Goal: Information Seeking & Learning: Check status

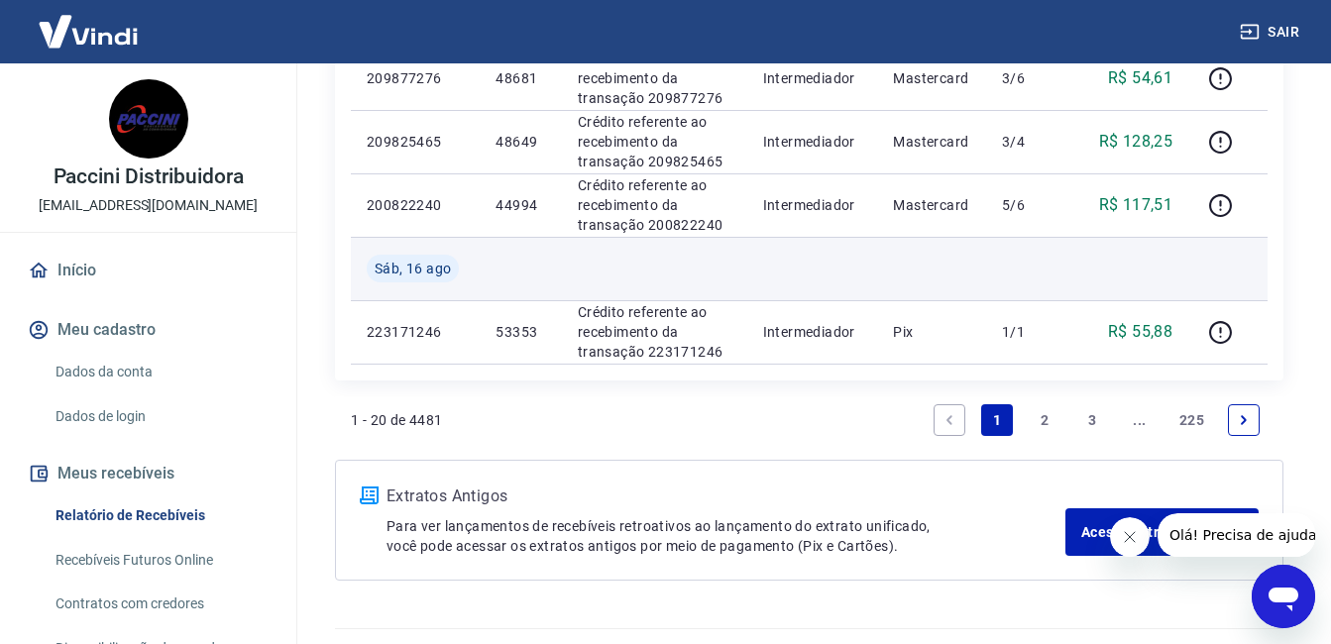
scroll to position [1585, 0]
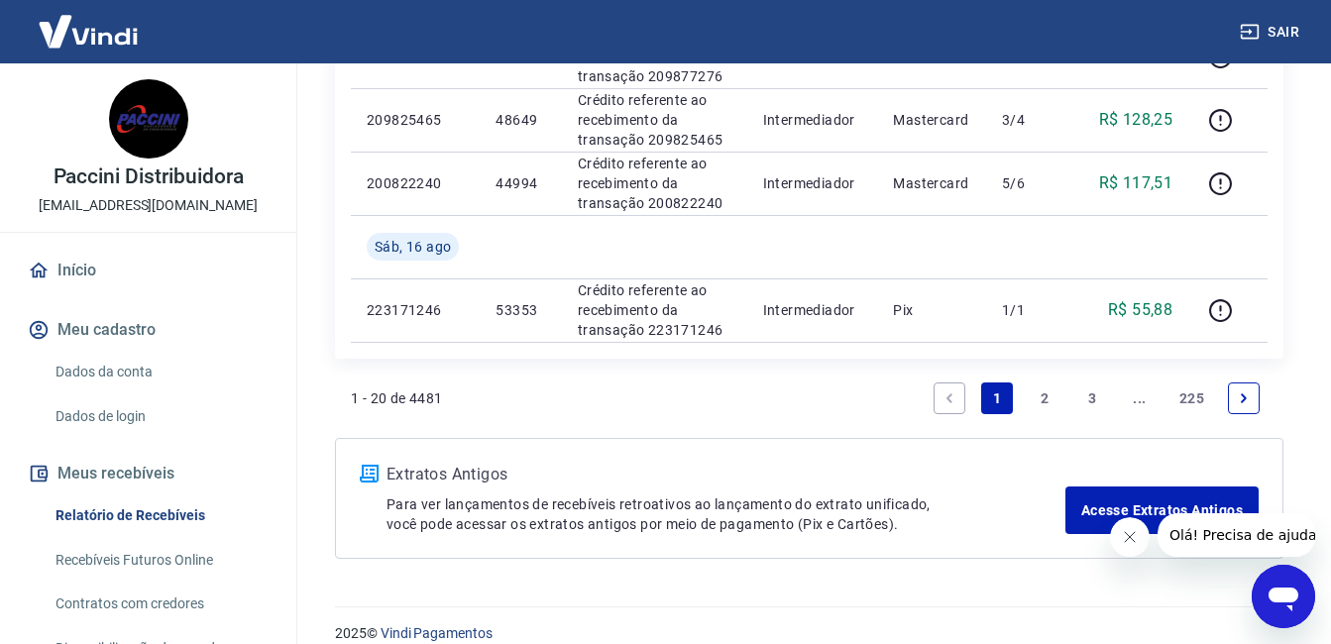
click at [1037, 388] on link "2" at bounding box center [1044, 398] width 32 height 32
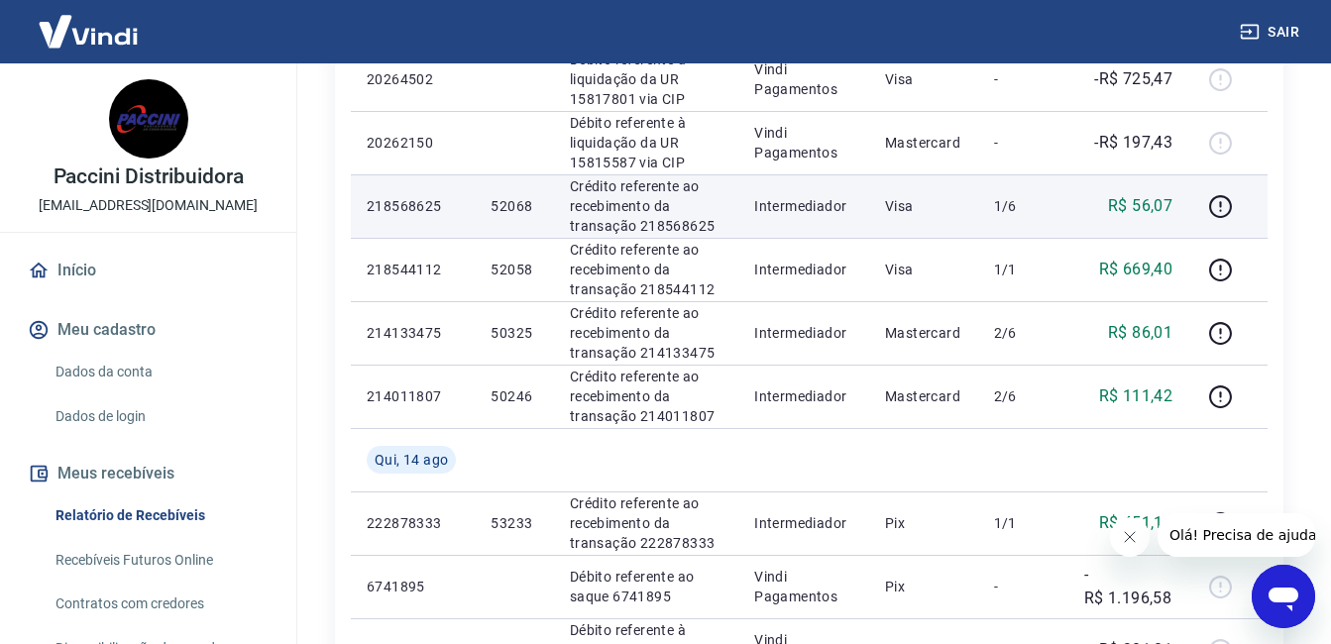
scroll to position [1090, 0]
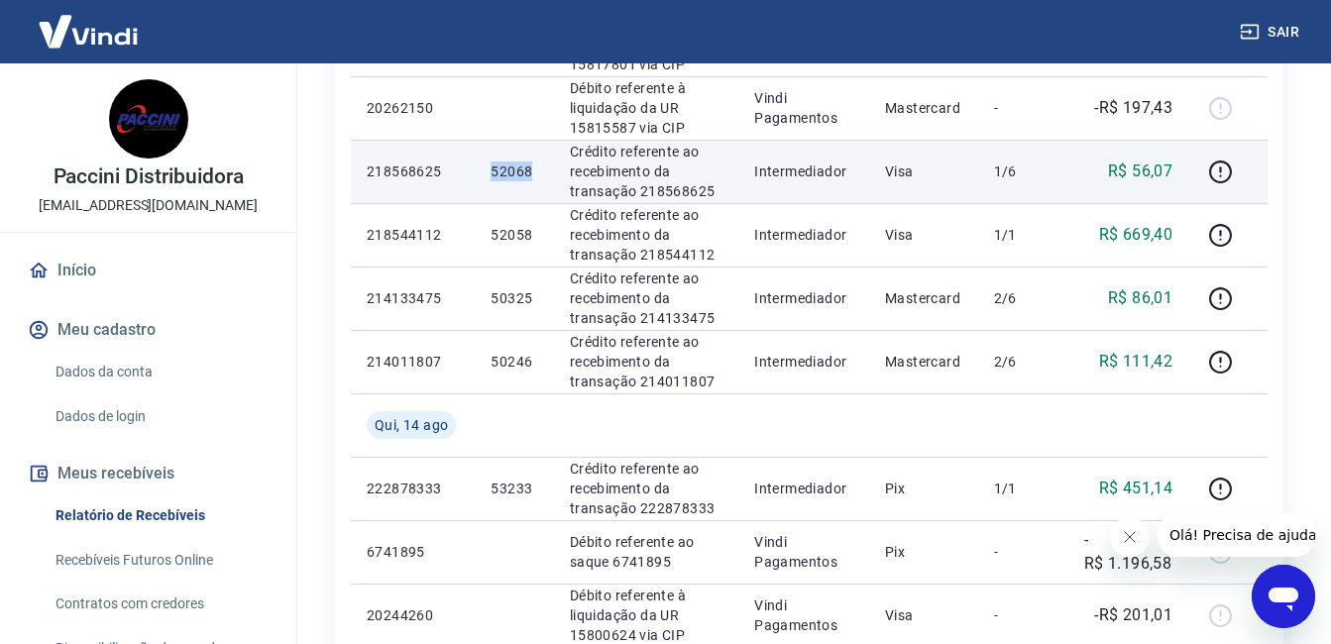
drag, startPoint x: 490, startPoint y: 166, endPoint x: 532, endPoint y: 163, distance: 41.7
click at [532, 163] on p "52068" at bounding box center [513, 171] width 47 height 20
copy p "52068"
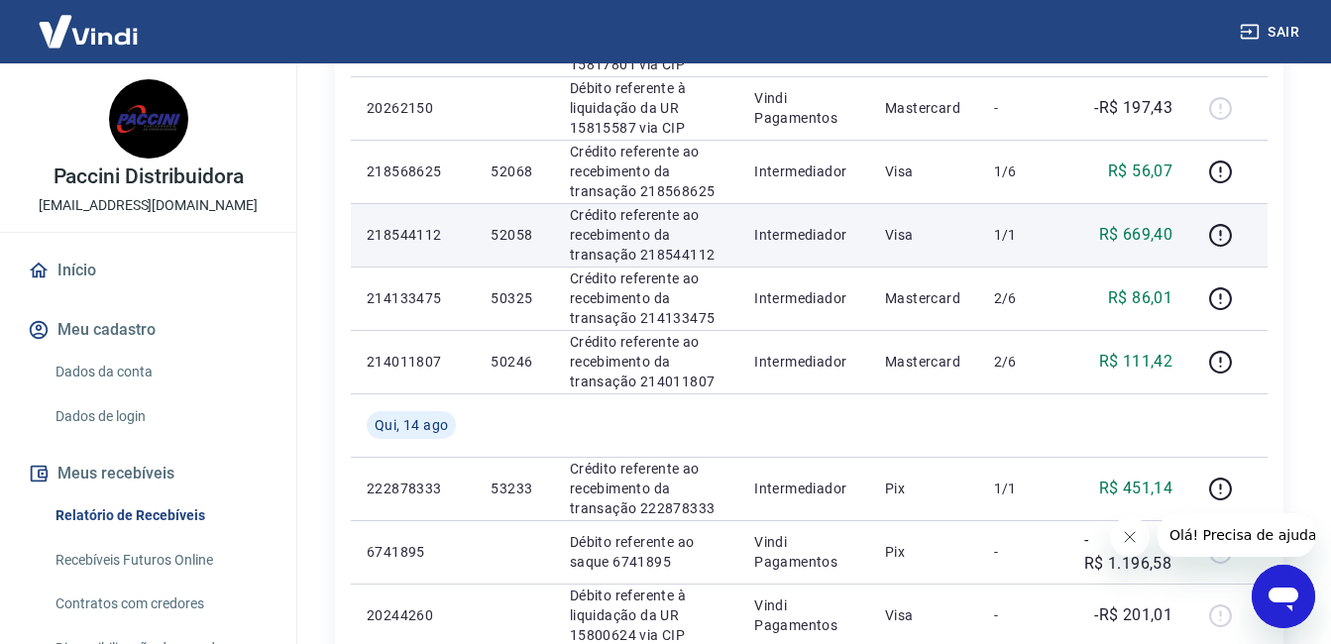
click at [488, 231] on td "52058" at bounding box center [514, 234] width 78 height 63
drag, startPoint x: 490, startPoint y: 232, endPoint x: 533, endPoint y: 238, distance: 43.0
click at [533, 238] on p "52058" at bounding box center [513, 235] width 47 height 20
copy p "52058"
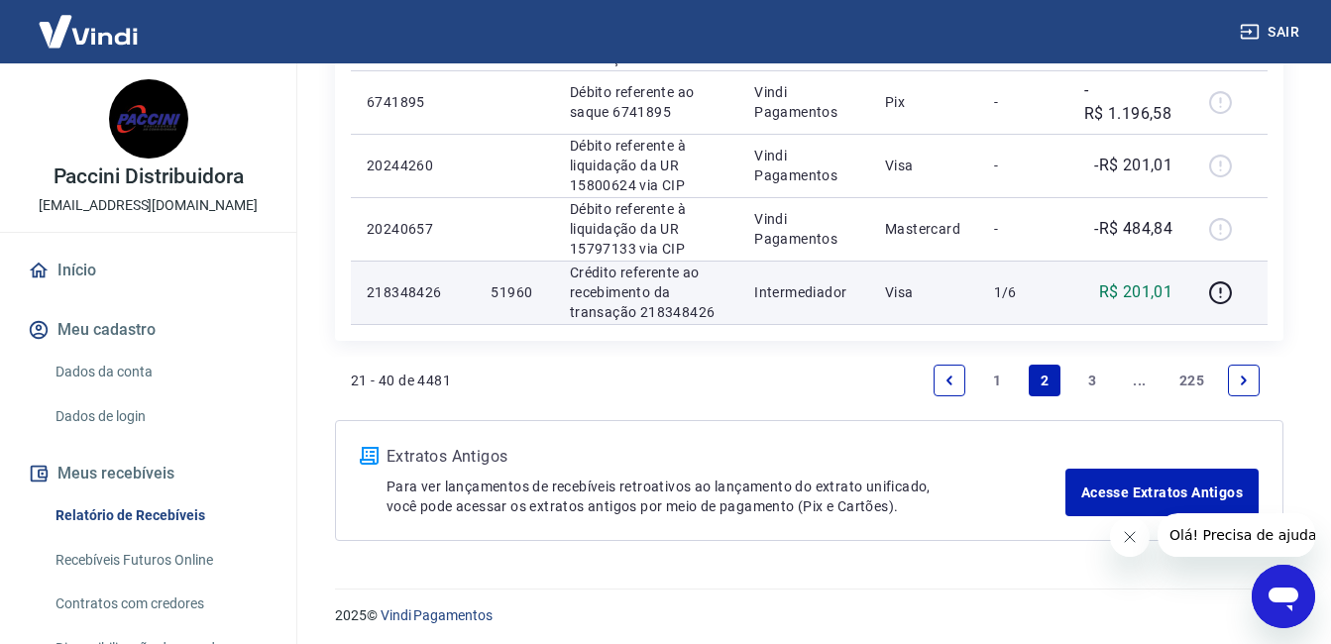
scroll to position [1546, 0]
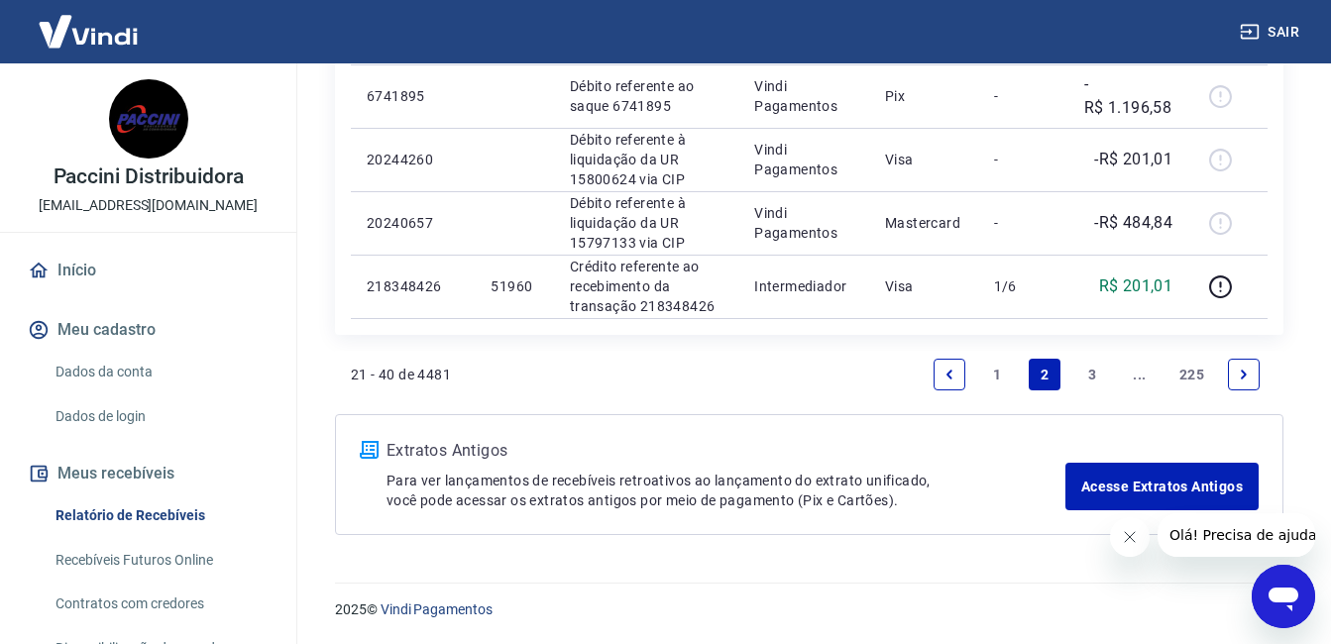
click at [1091, 366] on link "3" at bounding box center [1092, 375] width 32 height 32
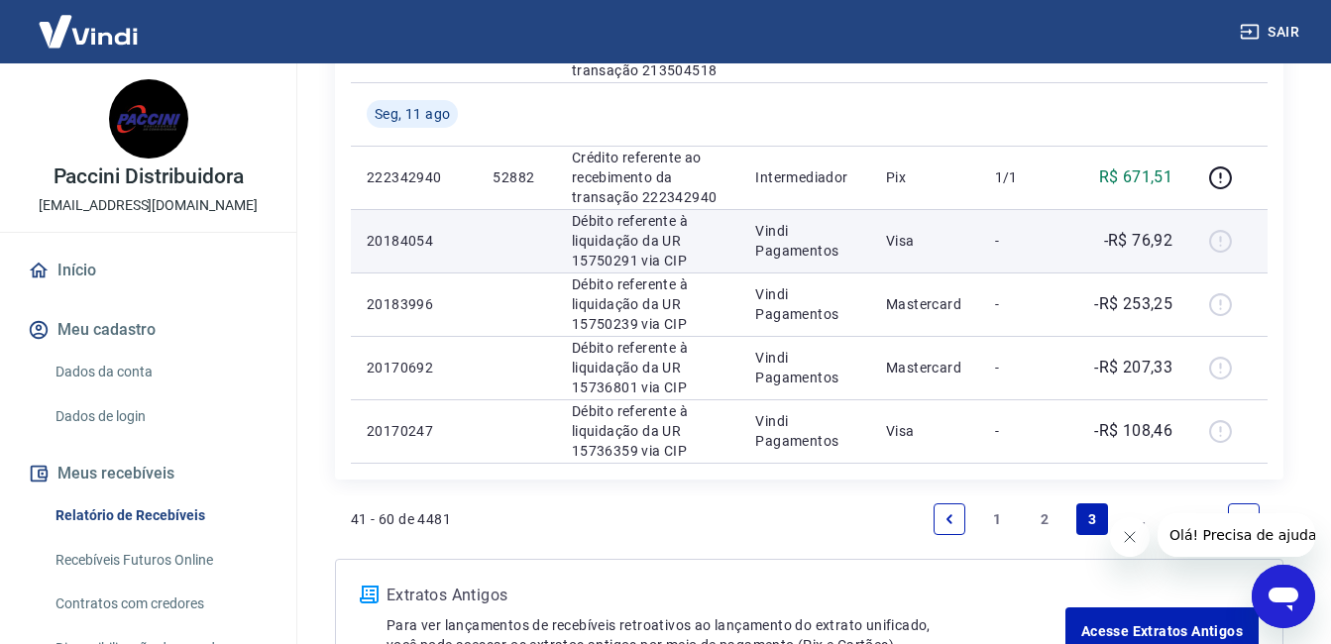
scroll to position [1609, 0]
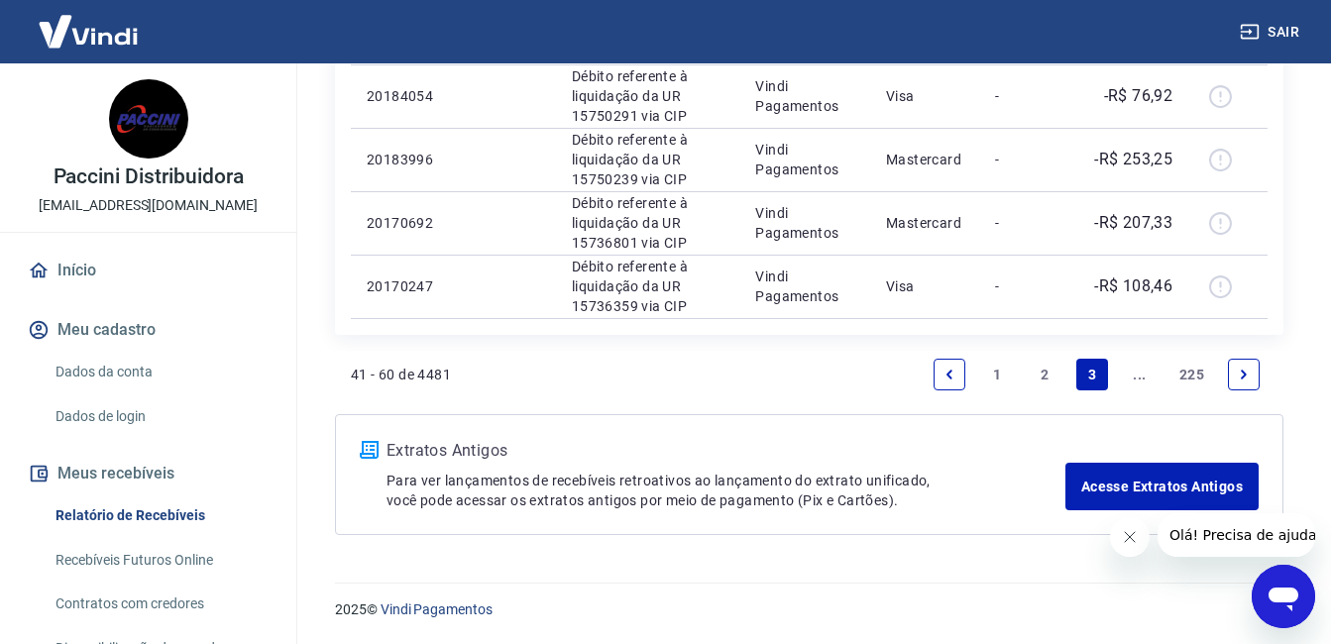
click at [1000, 370] on link "1" at bounding box center [997, 375] width 32 height 32
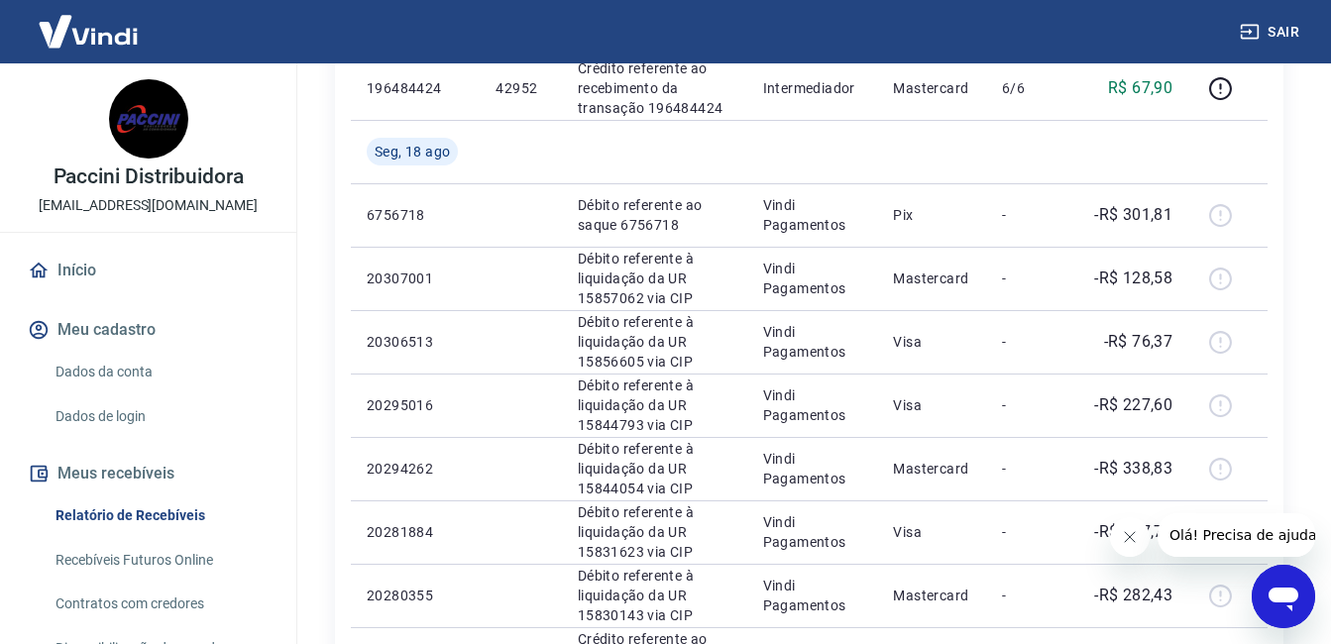
scroll to position [480, 0]
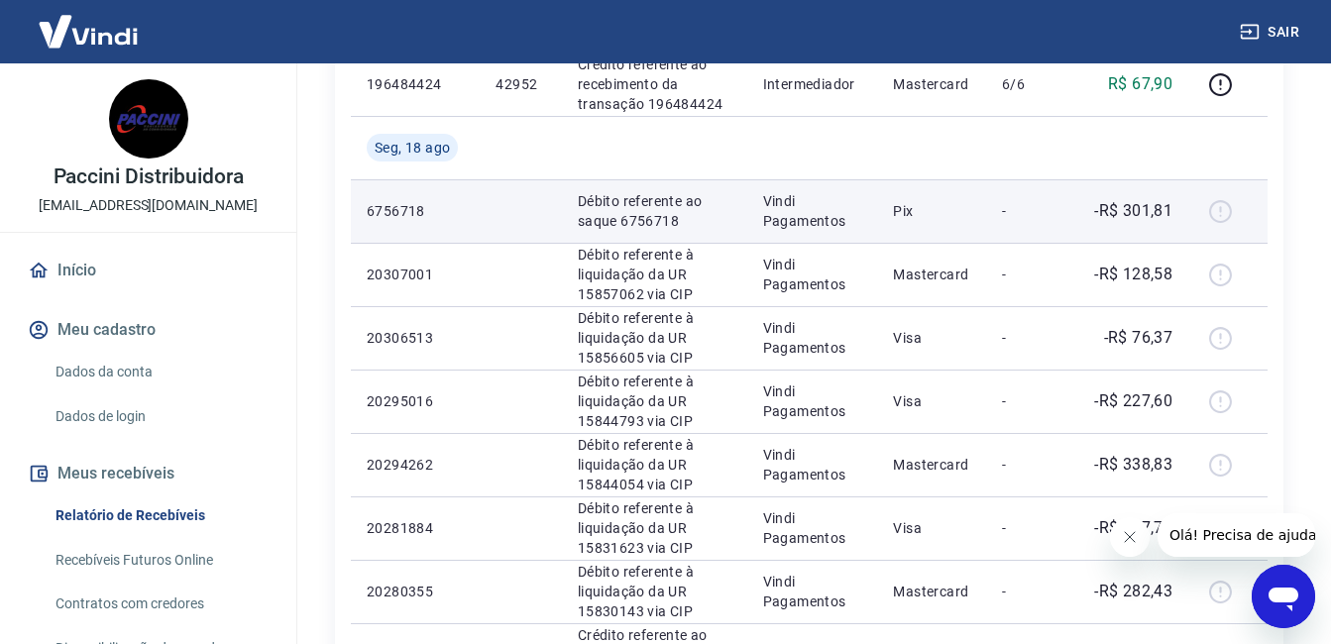
click at [621, 216] on p "Débito referente ao saque 6756718" at bounding box center [655, 211] width 154 height 40
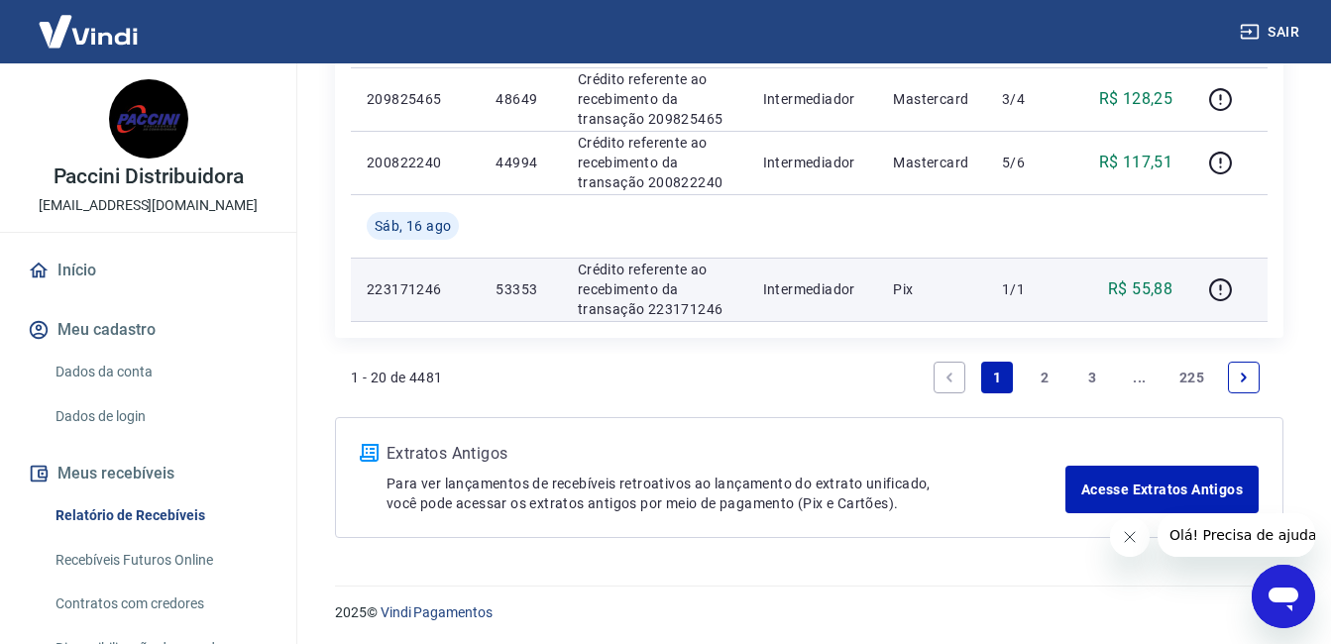
scroll to position [1609, 0]
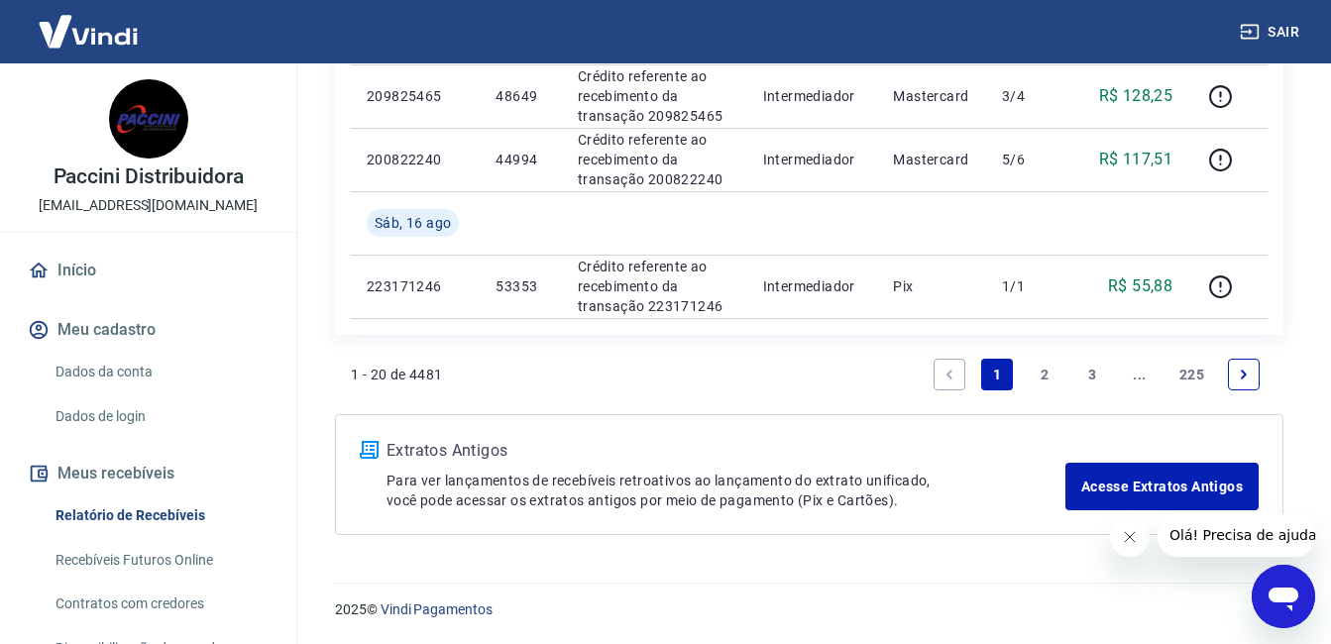
click at [1044, 363] on link "2" at bounding box center [1044, 375] width 32 height 32
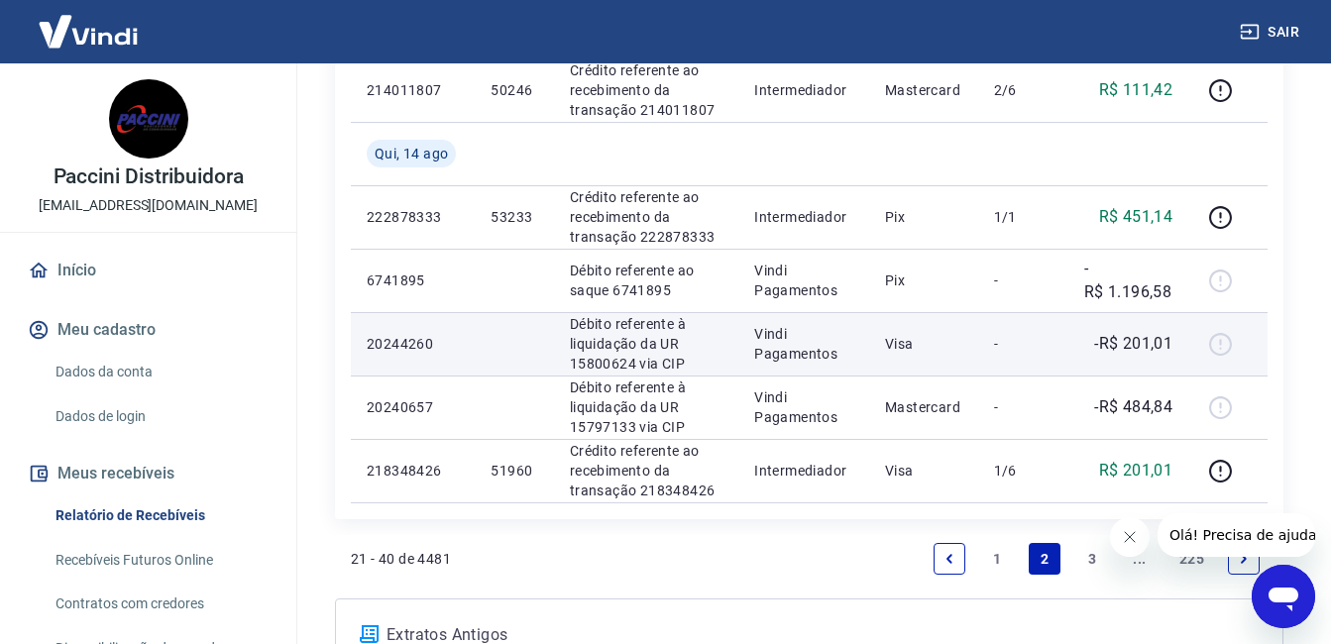
scroll to position [1387, 0]
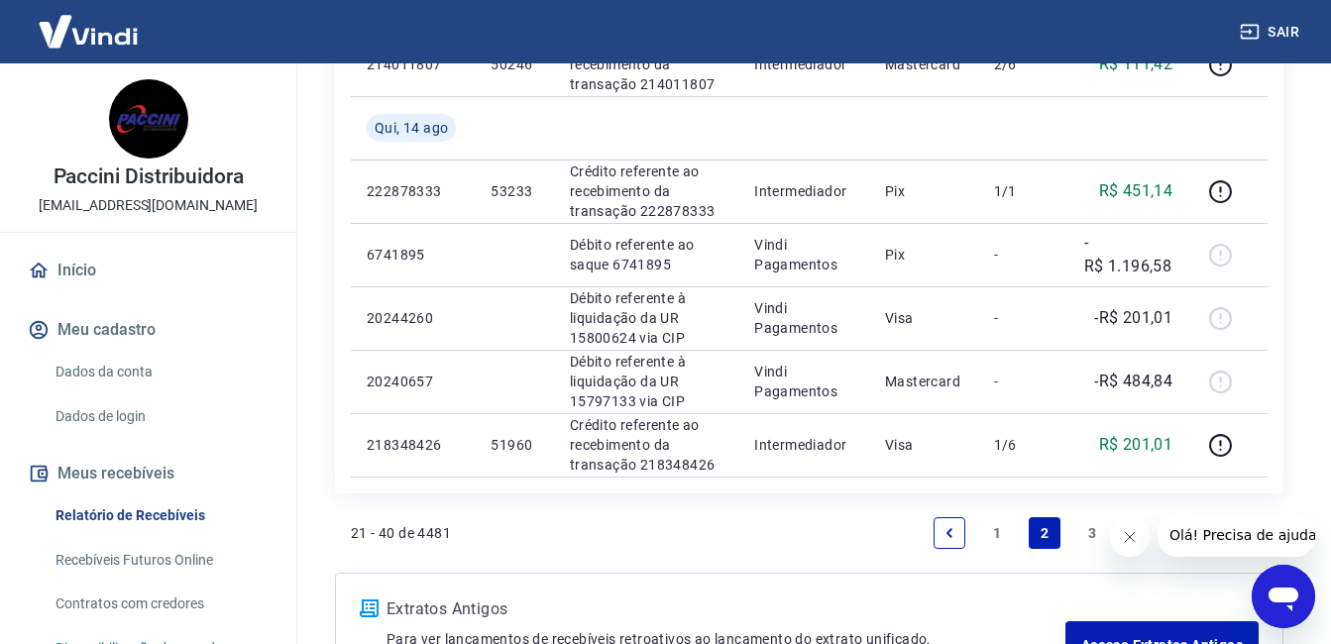
click at [992, 529] on link "1" at bounding box center [997, 533] width 32 height 32
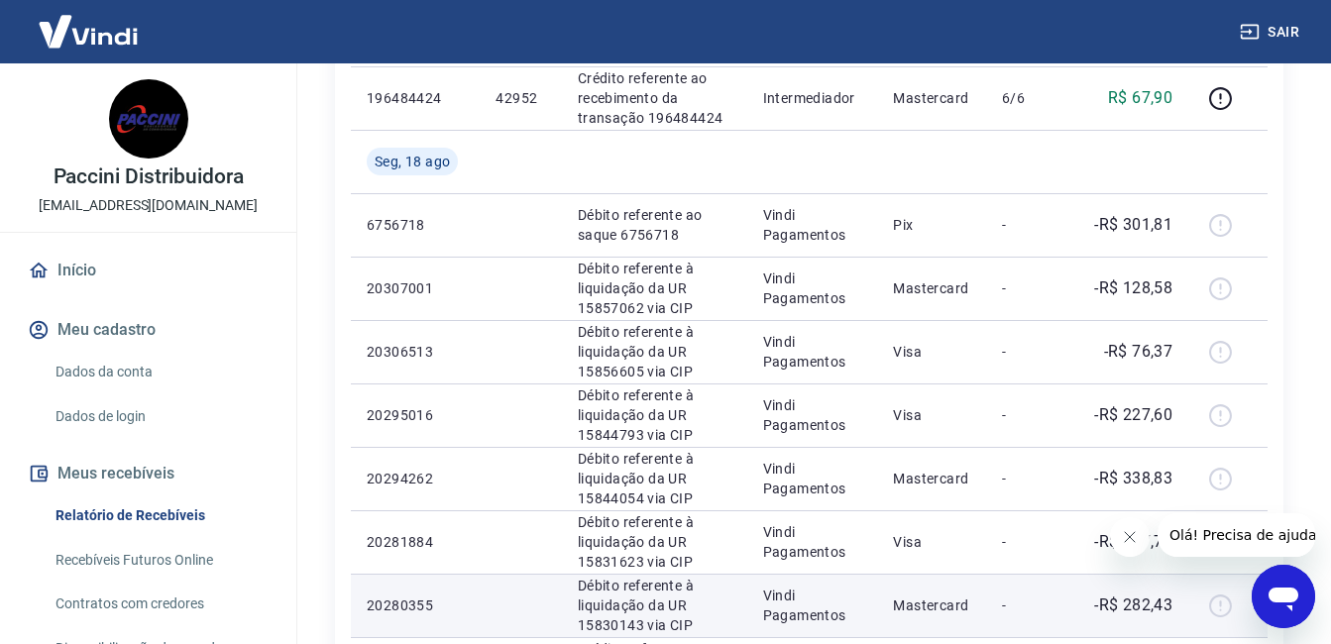
scroll to position [495, 0]
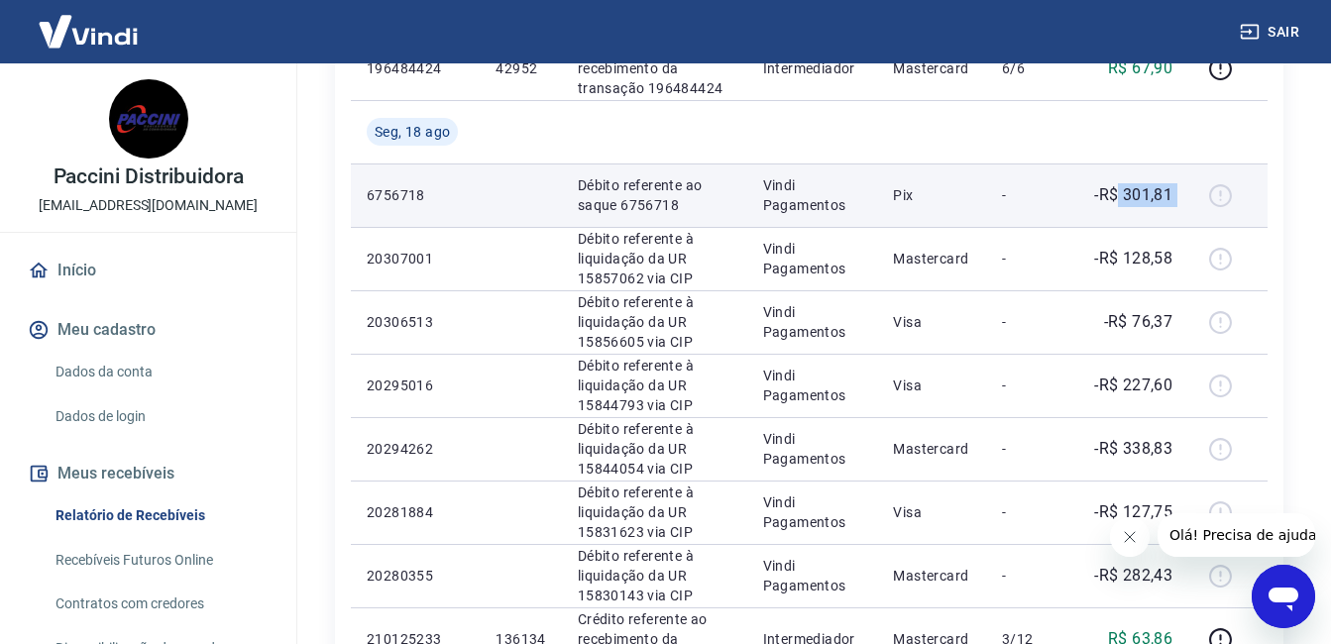
drag, startPoint x: 1121, startPoint y: 191, endPoint x: 1201, endPoint y: 197, distance: 80.5
click at [1201, 197] on tr "6756718 Débito referente ao saque 6756718 Vindi Pagamentos Pix - -R$ 301,81" at bounding box center [809, 194] width 916 height 63
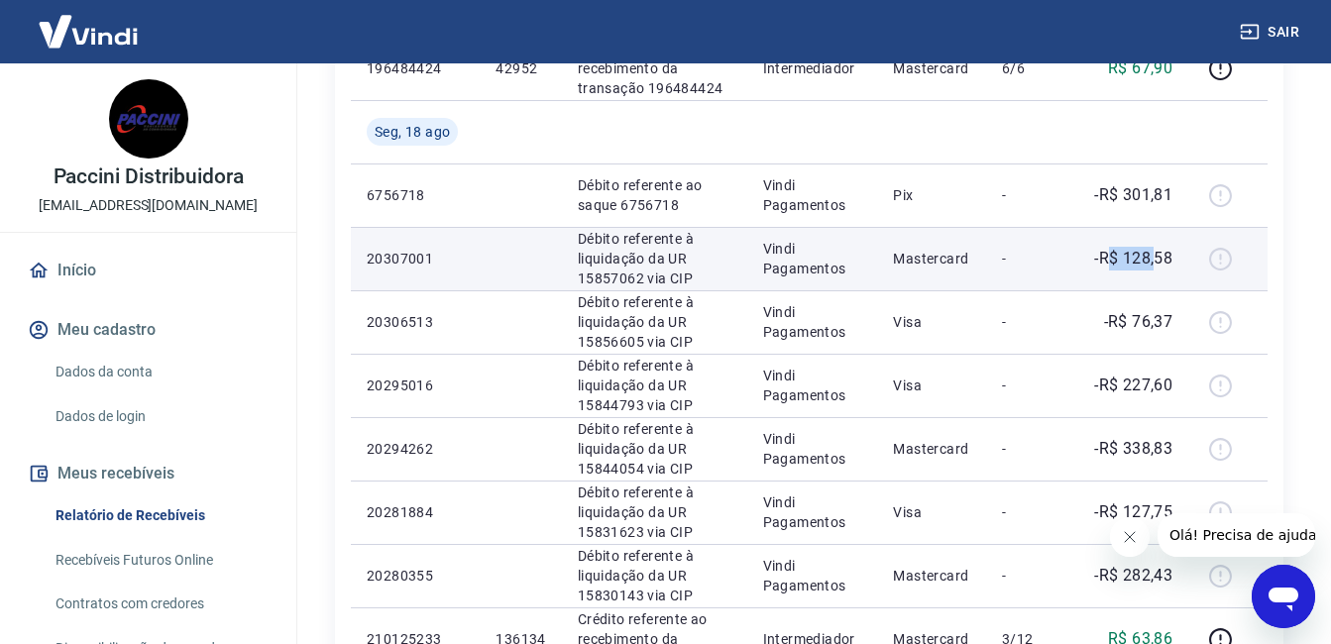
drag, startPoint x: 1144, startPoint y: 261, endPoint x: 1158, endPoint y: 261, distance: 13.9
click at [1158, 261] on p "-R$ 128,58" at bounding box center [1133, 259] width 78 height 24
click at [1153, 258] on p "-R$ 128,58" at bounding box center [1133, 259] width 78 height 24
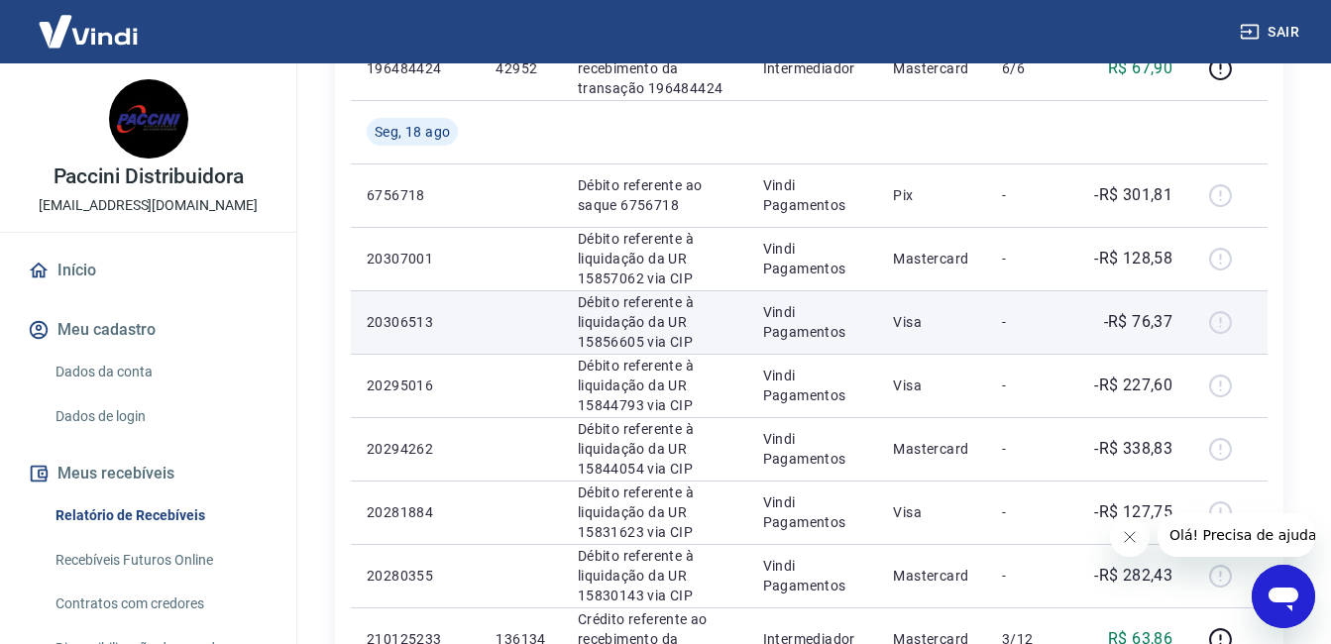
drag, startPoint x: 1145, startPoint y: 317, endPoint x: 1135, endPoint y: 296, distance: 23.0
click at [1137, 309] on td "-R$ 76,37" at bounding box center [1132, 321] width 112 height 63
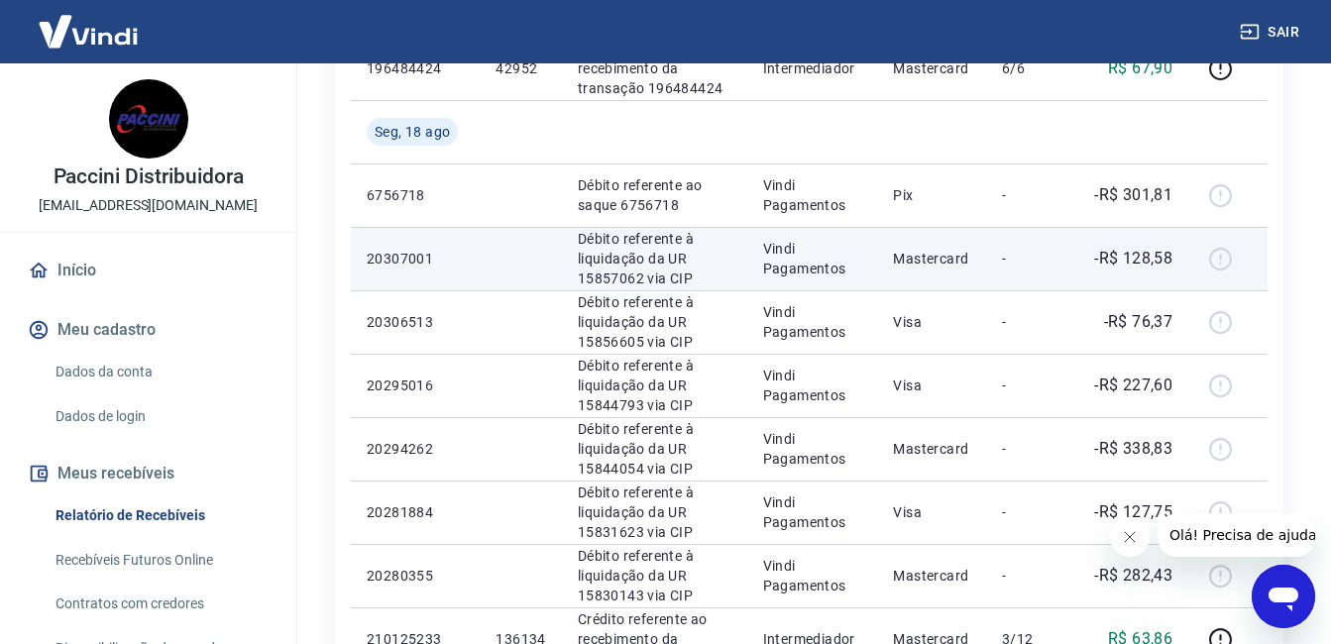
drag, startPoint x: 1135, startPoint y: 296, endPoint x: 1124, endPoint y: 280, distance: 19.8
click at [1125, 257] on p "-R$ 128,58" at bounding box center [1133, 259] width 78 height 24
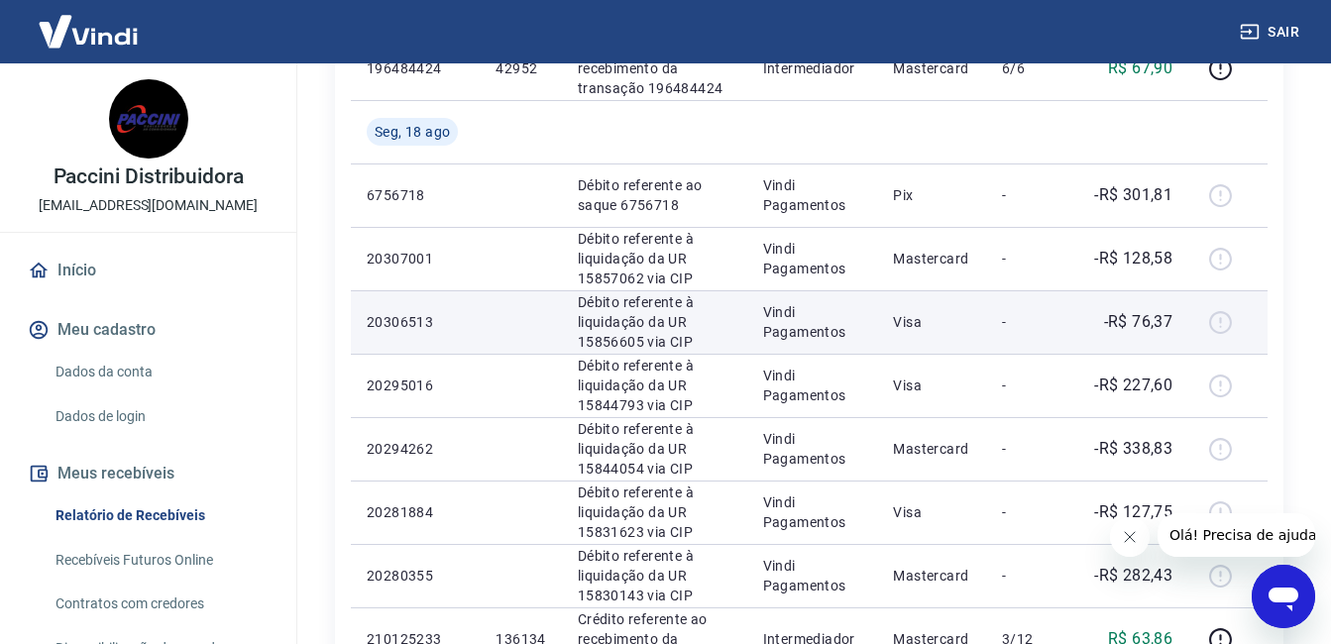
drag, startPoint x: 1147, startPoint y: 319, endPoint x: 1142, endPoint y: 297, distance: 22.4
click at [1145, 313] on p "-R$ 76,37" at bounding box center [1138, 322] width 69 height 24
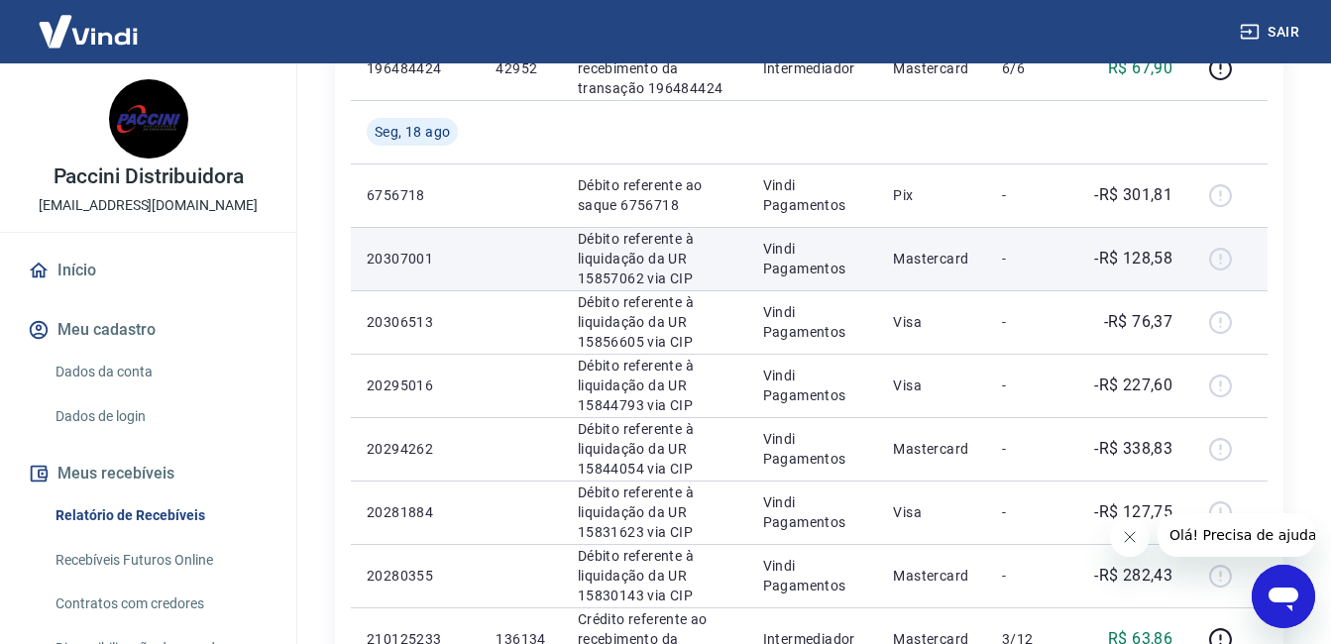
drag, startPoint x: 1142, startPoint y: 297, endPoint x: 1127, endPoint y: 288, distance: 17.3
click at [1129, 259] on p "-R$ 128,58" at bounding box center [1133, 259] width 78 height 24
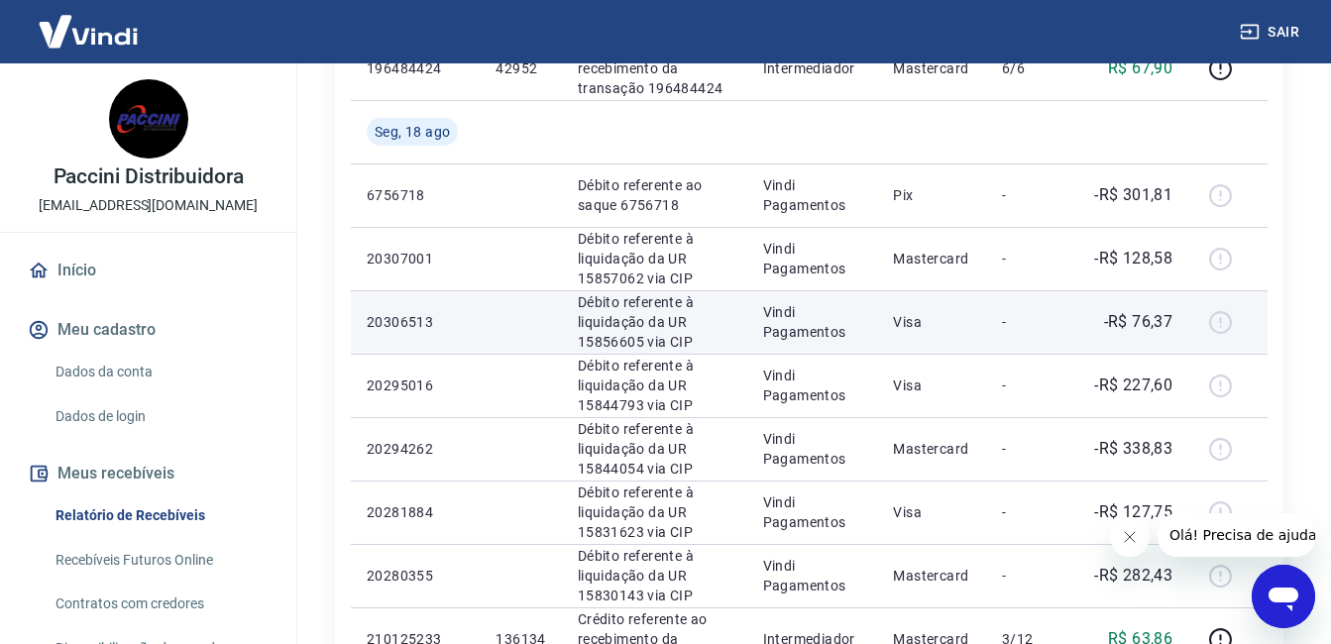
click at [1147, 328] on p "-R$ 76,37" at bounding box center [1138, 322] width 69 height 24
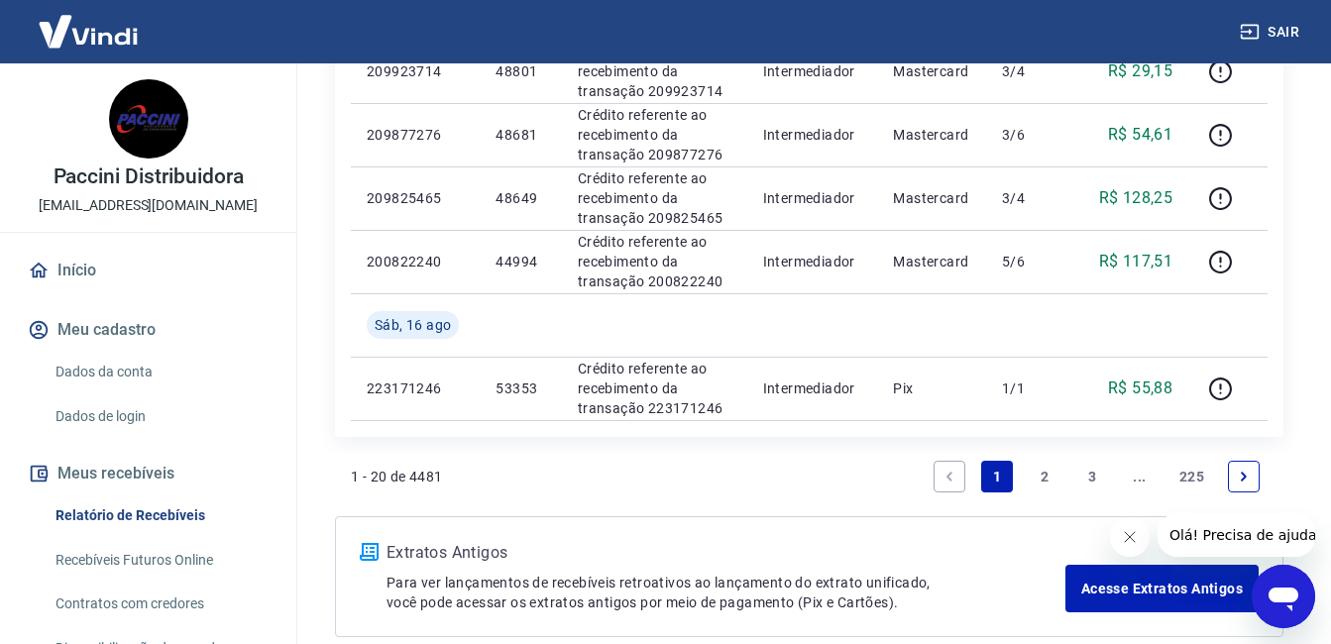
scroll to position [1609, 0]
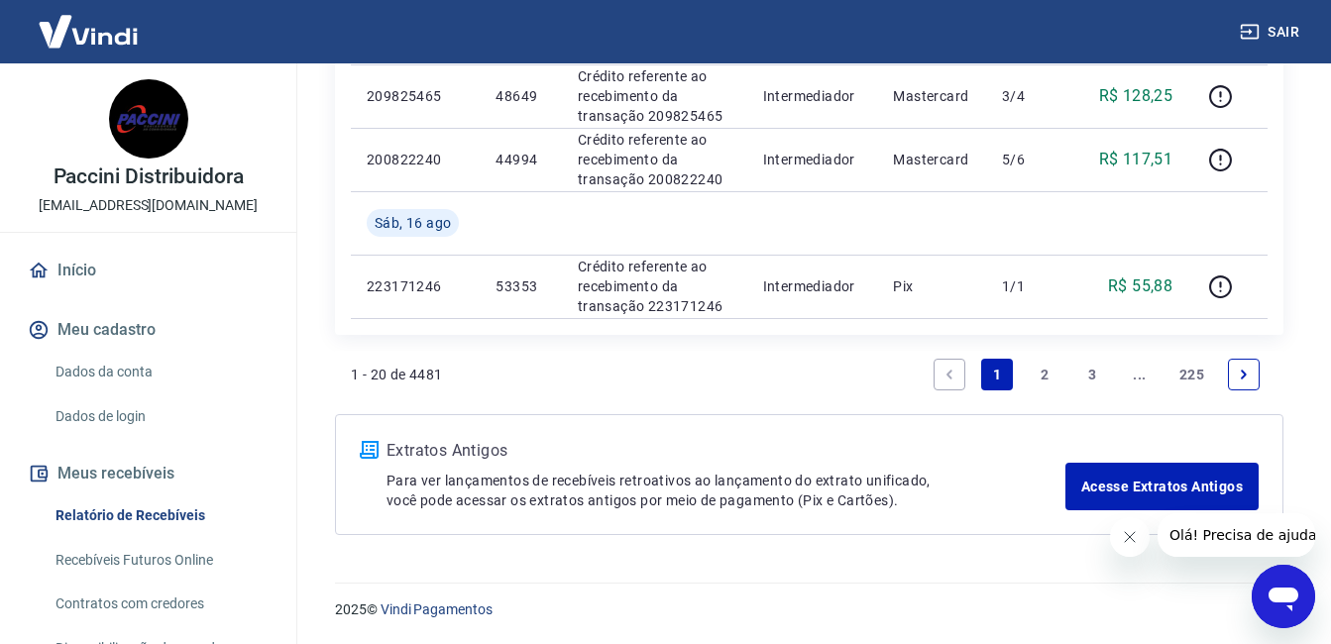
click at [1052, 373] on link "2" at bounding box center [1044, 375] width 32 height 32
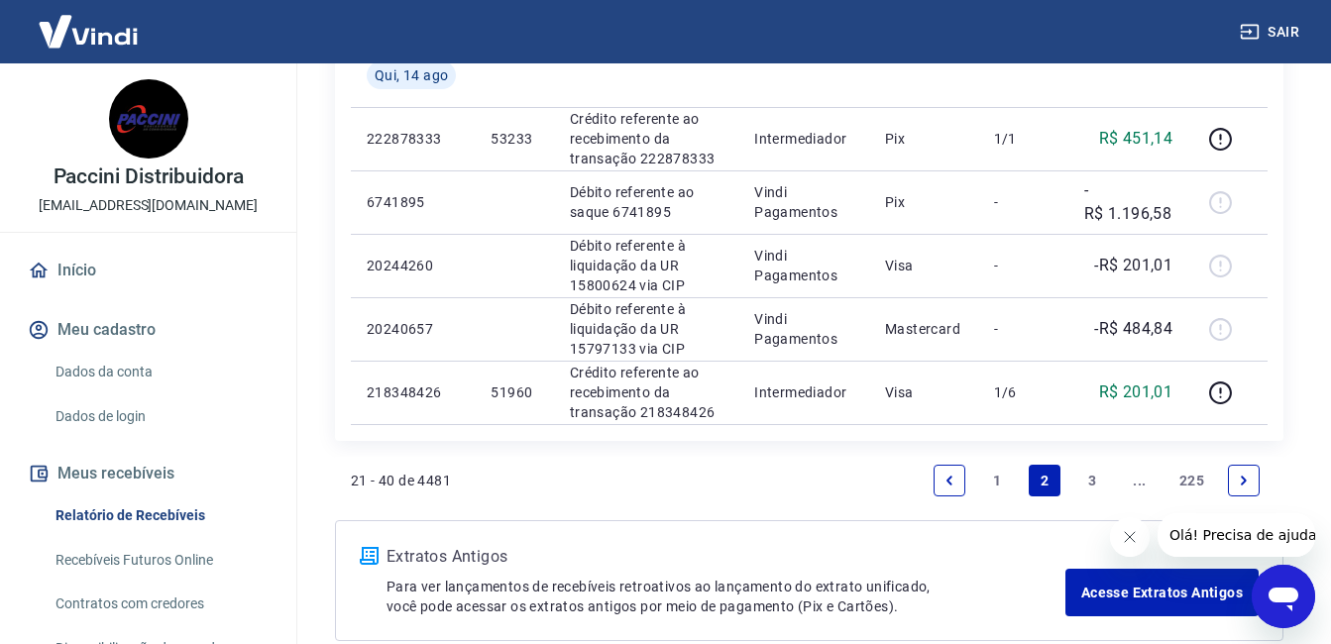
scroll to position [1486, 0]
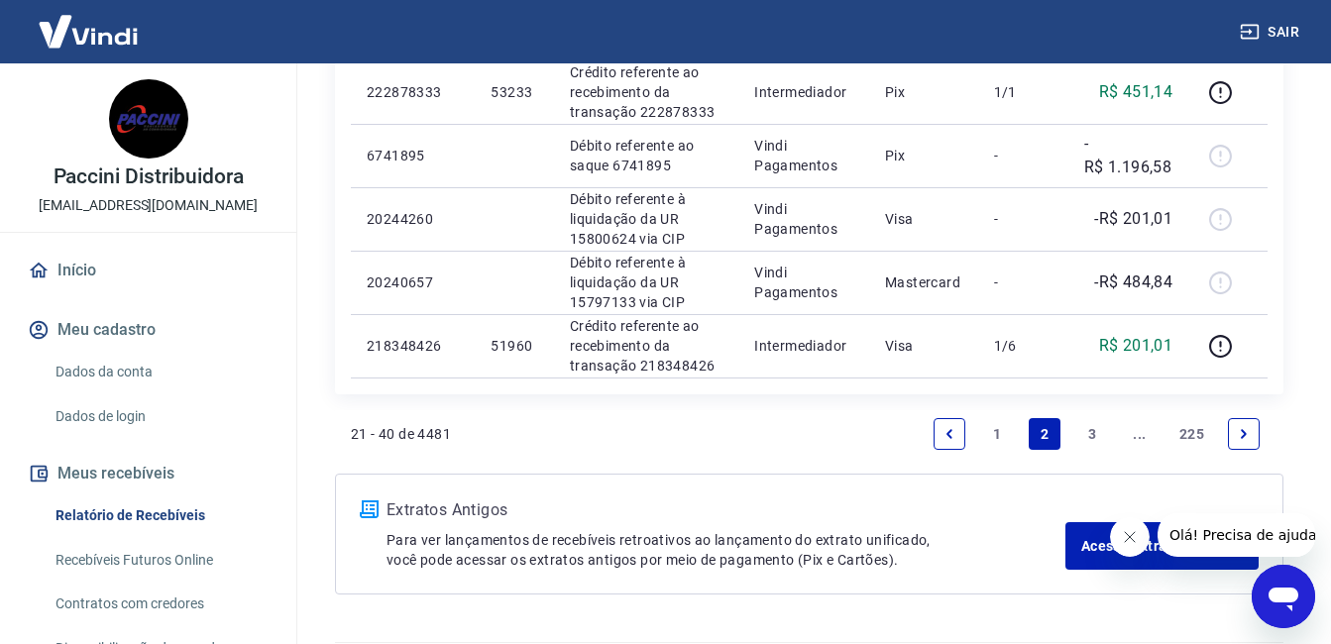
drag, startPoint x: 1082, startPoint y: 427, endPoint x: 1151, endPoint y: 476, distance: 84.7
click at [1081, 426] on link "3" at bounding box center [1092, 434] width 32 height 32
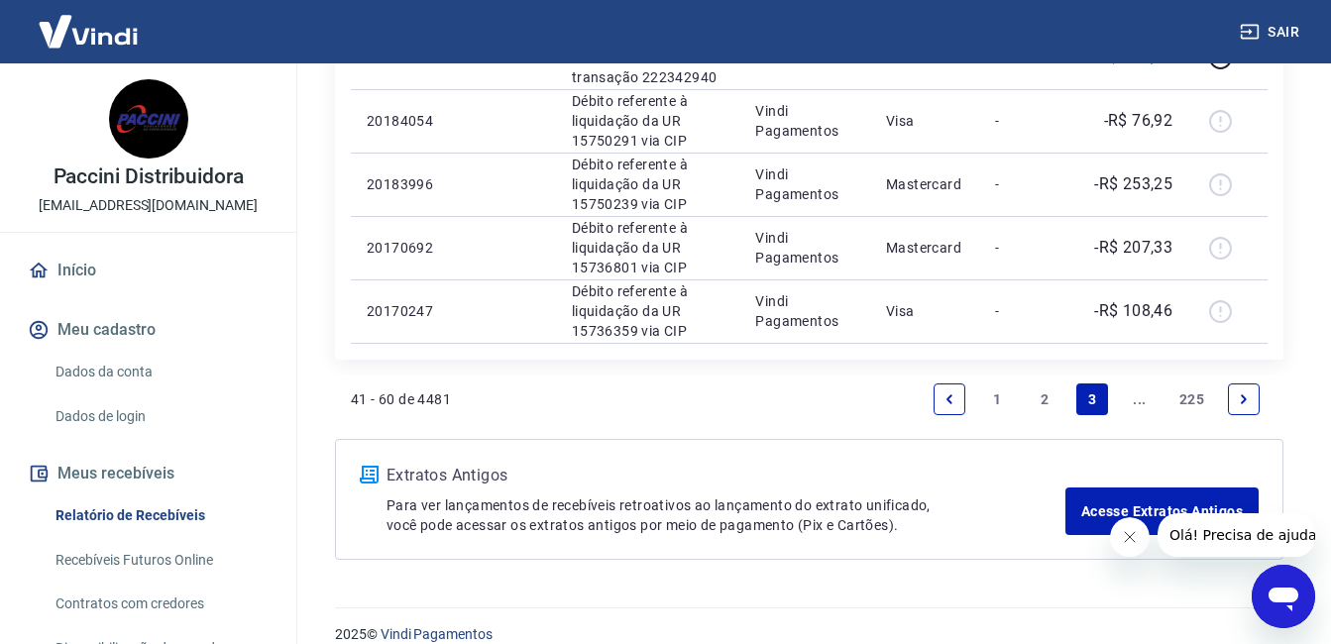
scroll to position [1585, 0]
click at [1000, 409] on link "1" at bounding box center [997, 398] width 32 height 32
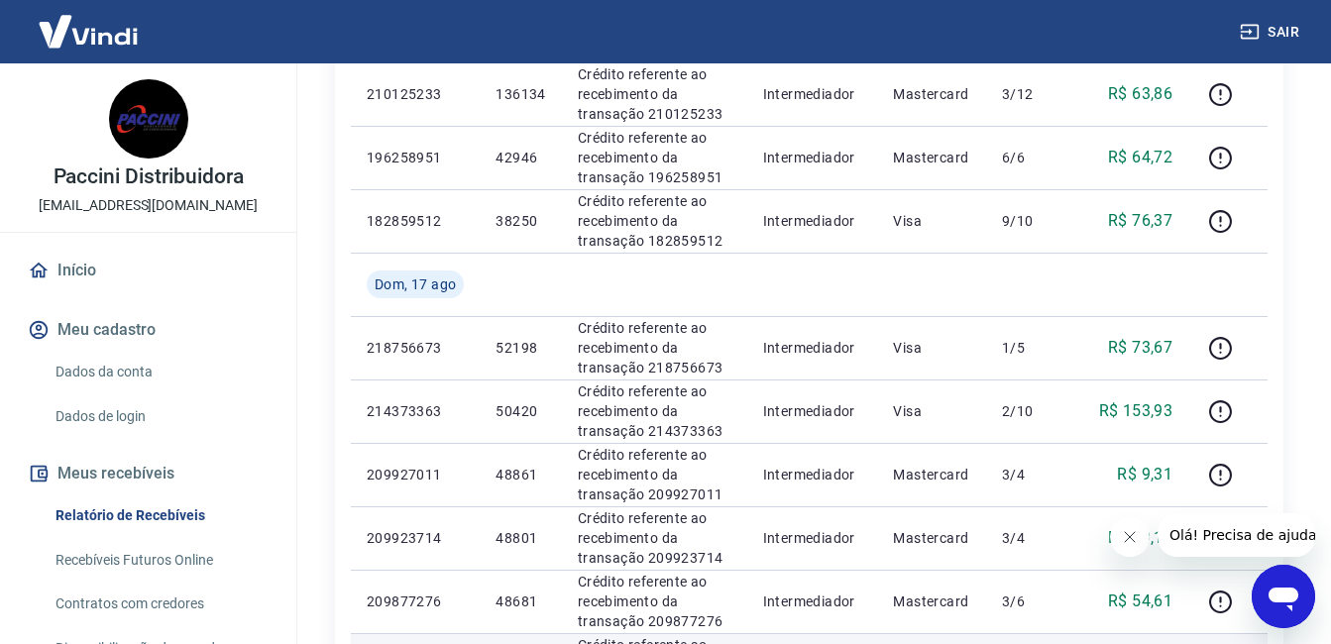
scroll to position [991, 0]
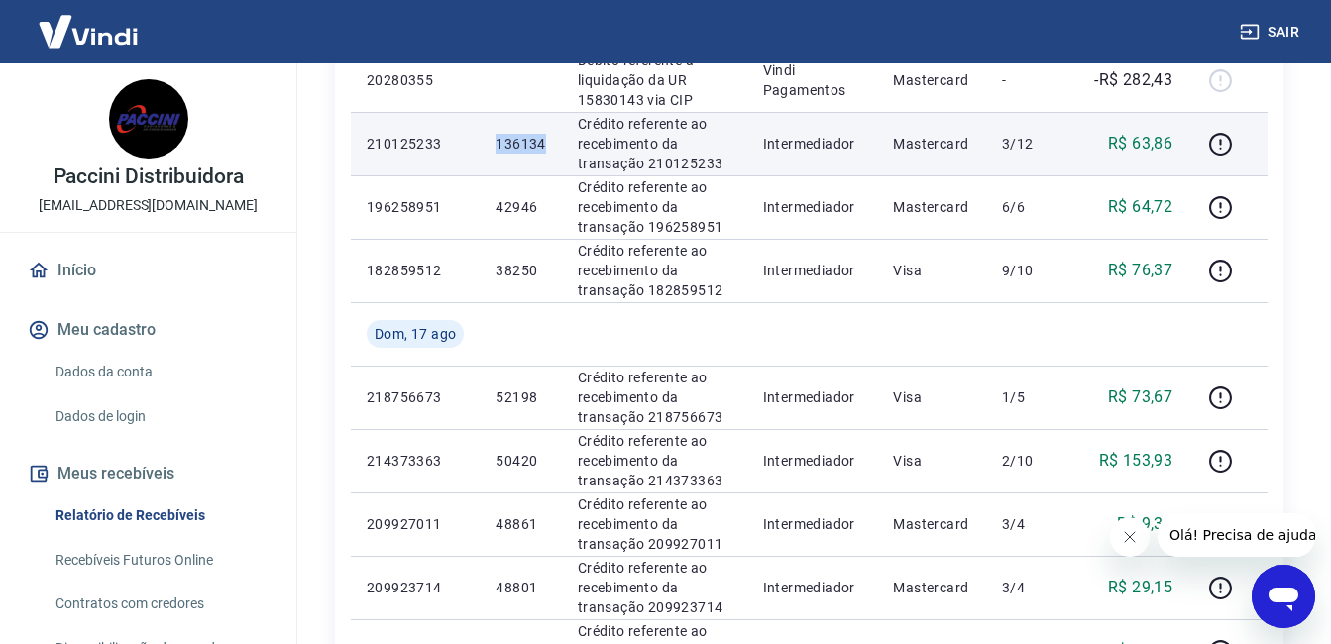
drag, startPoint x: 497, startPoint y: 140, endPoint x: 548, endPoint y: 137, distance: 50.6
click at [548, 137] on td "136134" at bounding box center [520, 143] width 81 height 63
copy p "136134"
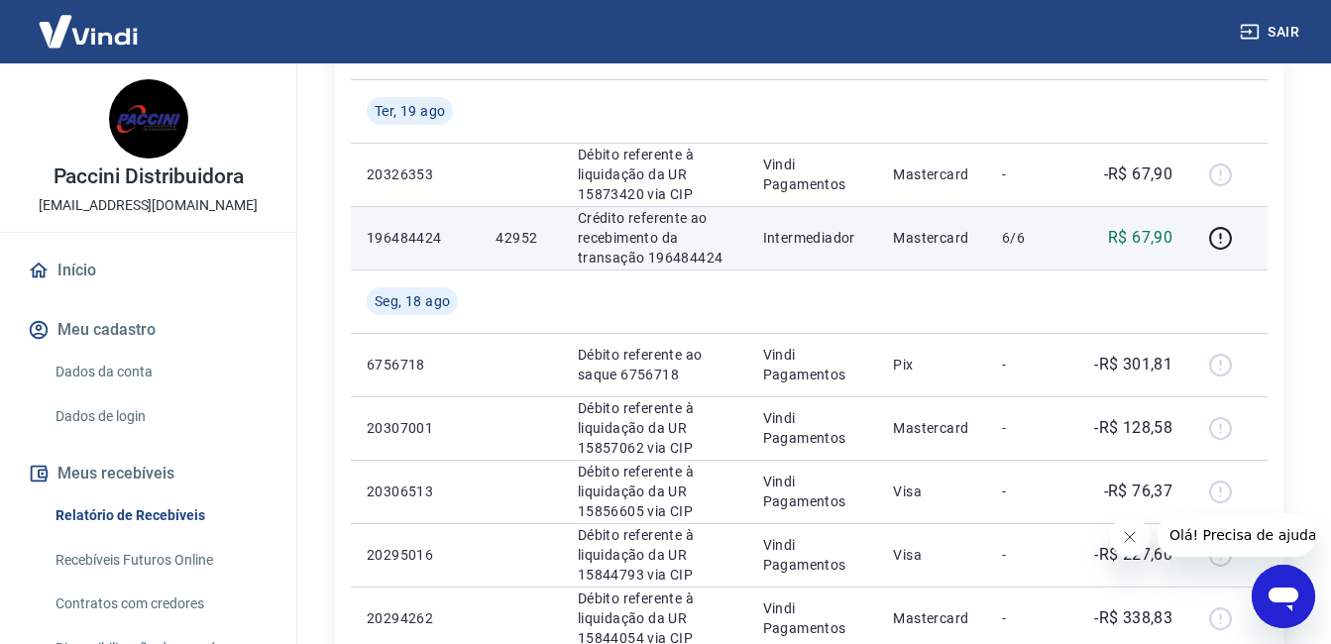
scroll to position [297, 0]
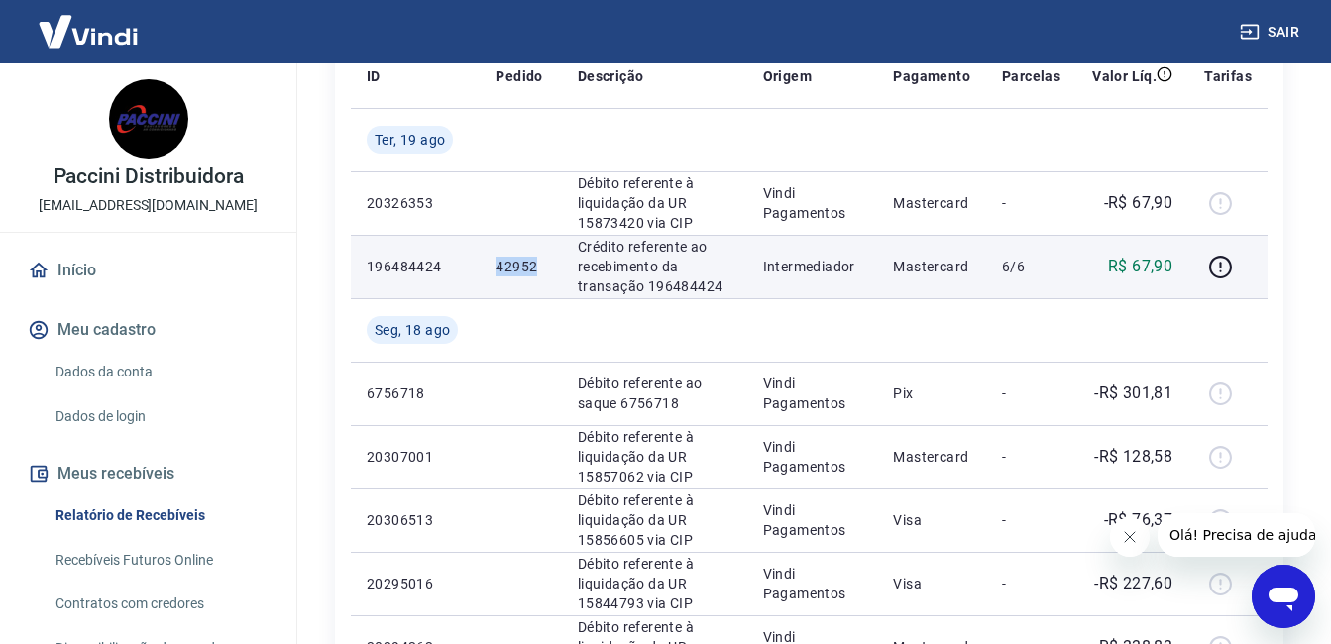
drag, startPoint x: 499, startPoint y: 265, endPoint x: 551, endPoint y: 268, distance: 51.7
click at [551, 268] on td "42952" at bounding box center [520, 266] width 81 height 63
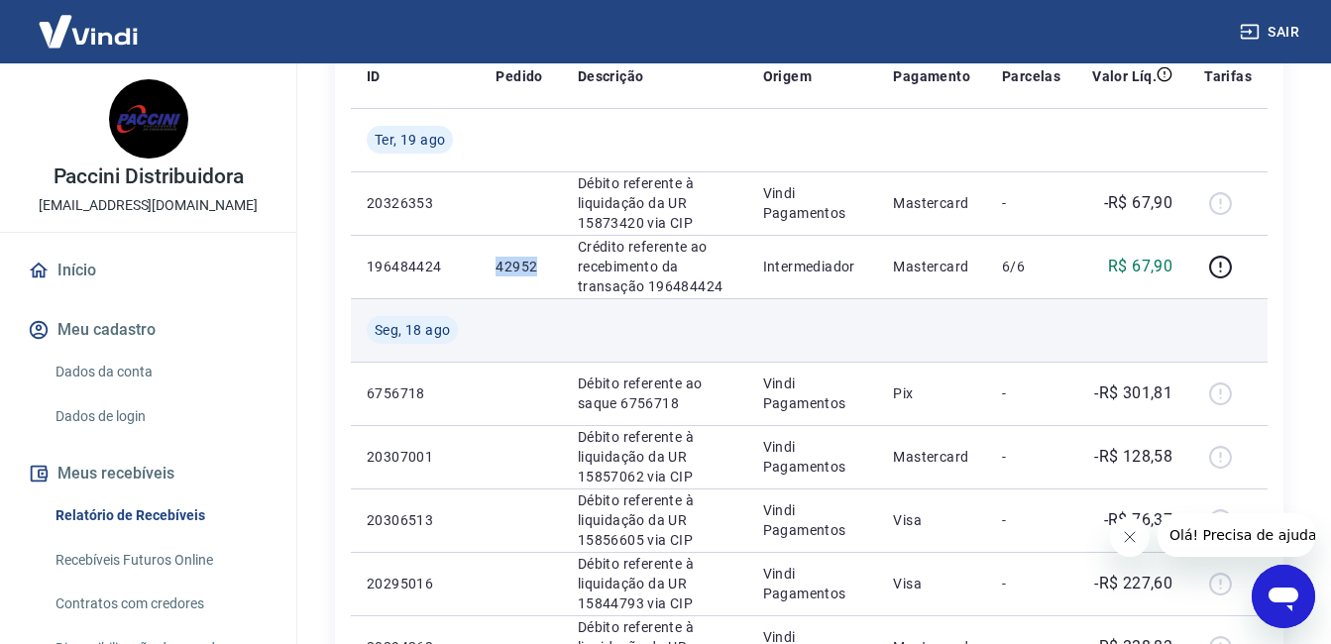
copy p "42952"
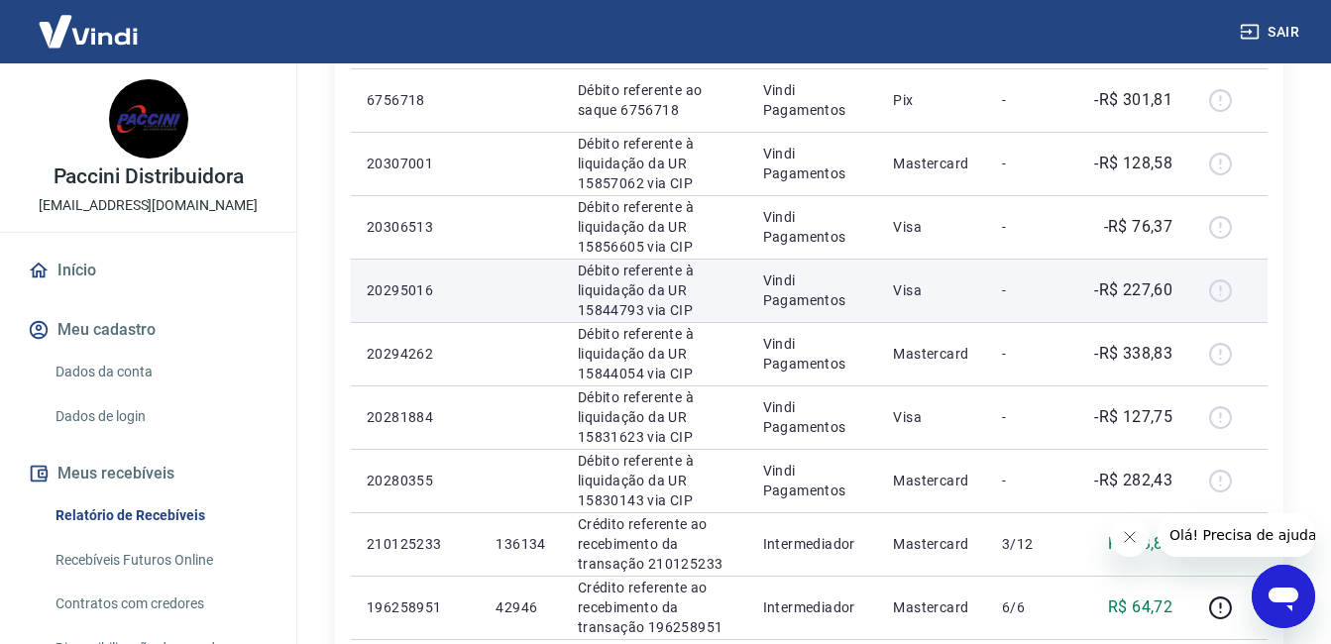
scroll to position [594, 0]
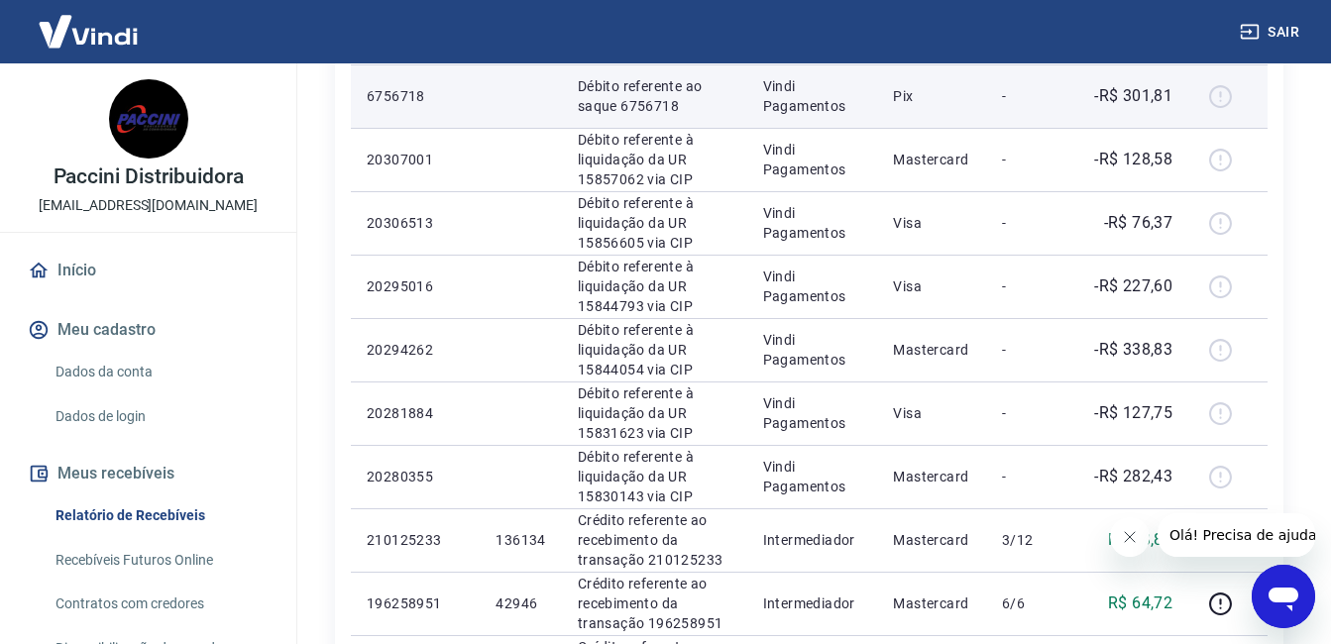
click at [1223, 94] on div at bounding box center [1228, 96] width 48 height 32
click at [967, 97] on p "Pix" at bounding box center [931, 96] width 77 height 20
click at [884, 98] on td "Pix" at bounding box center [931, 95] width 109 height 63
click at [769, 109] on p "Vindi Pagamentos" at bounding box center [812, 96] width 99 height 40
drag, startPoint x: 621, startPoint y: 103, endPoint x: 683, endPoint y: 106, distance: 61.5
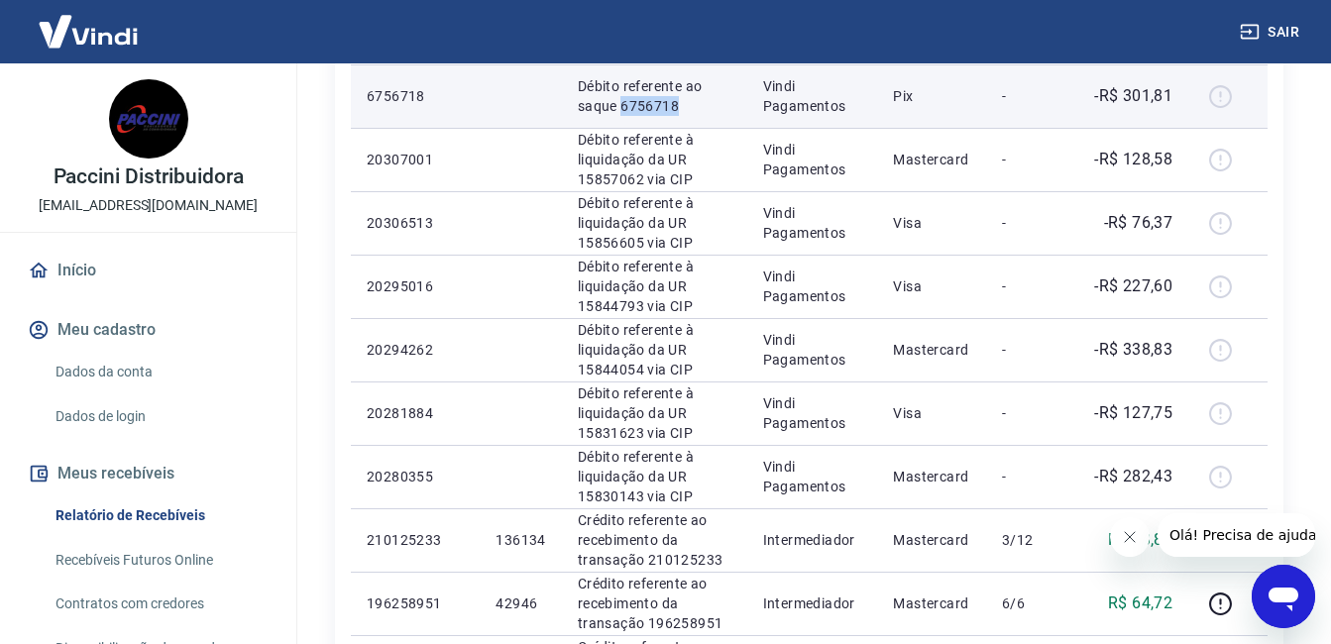
click at [683, 106] on p "Débito referente ao saque 6756718" at bounding box center [655, 96] width 154 height 40
copy p "6756718"
click at [1131, 92] on p "-R$ 301,81" at bounding box center [1133, 96] width 78 height 24
click at [1218, 97] on div at bounding box center [1228, 96] width 48 height 32
click at [1152, 97] on p "-R$ 301,81" at bounding box center [1133, 96] width 78 height 24
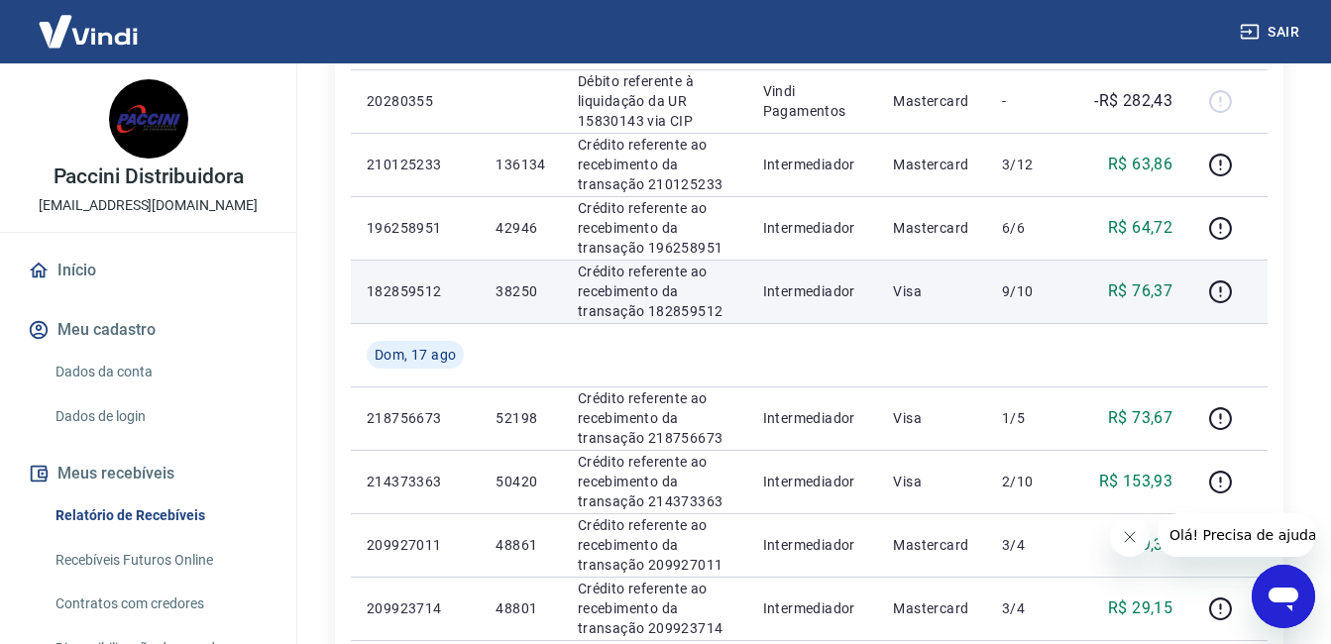
scroll to position [991, 0]
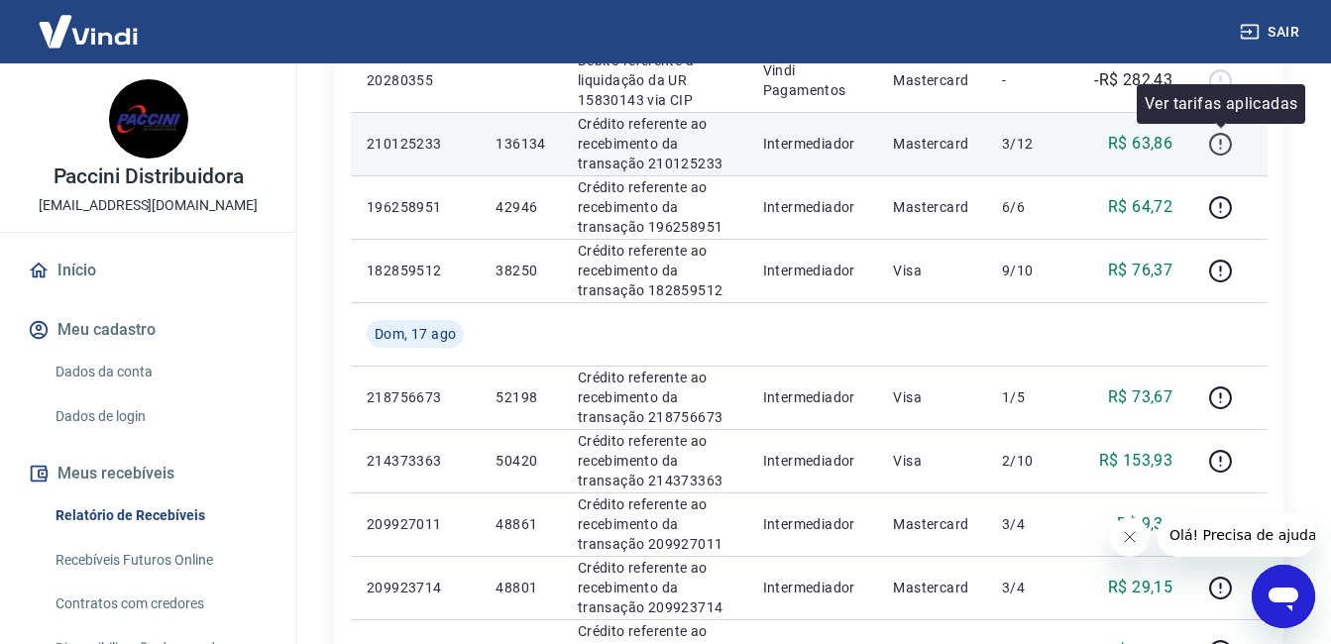
click at [1224, 142] on icon "button" at bounding box center [1220, 144] width 25 height 25
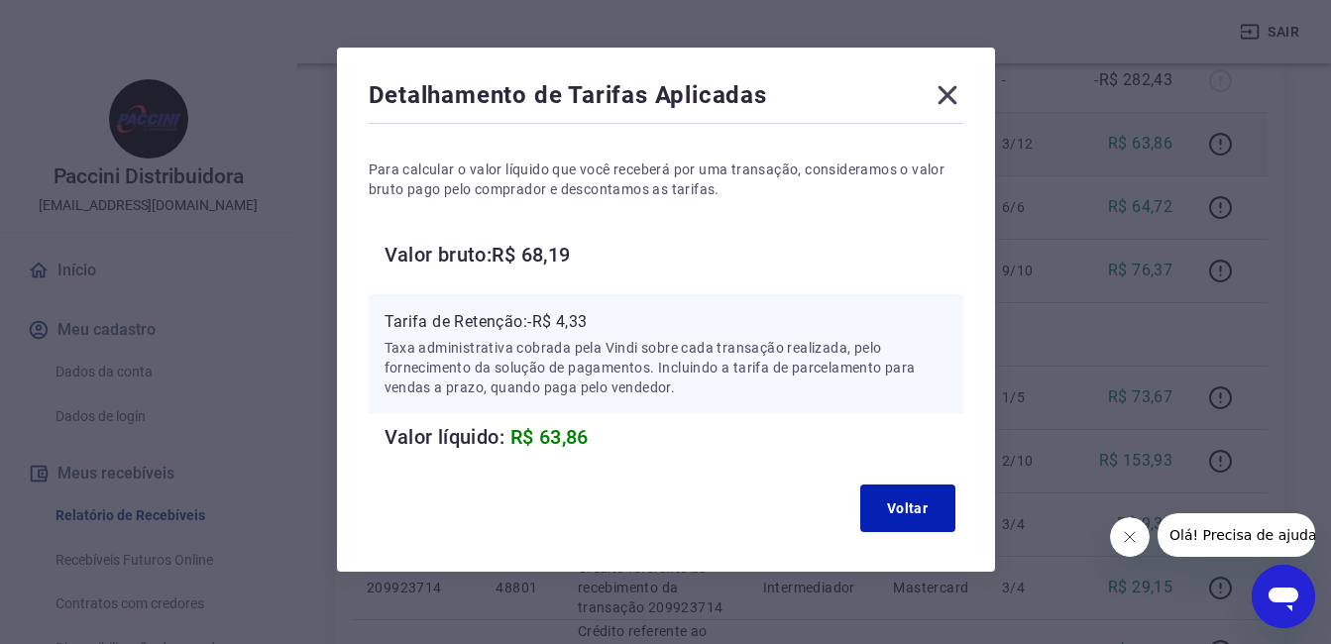
scroll to position [70, 0]
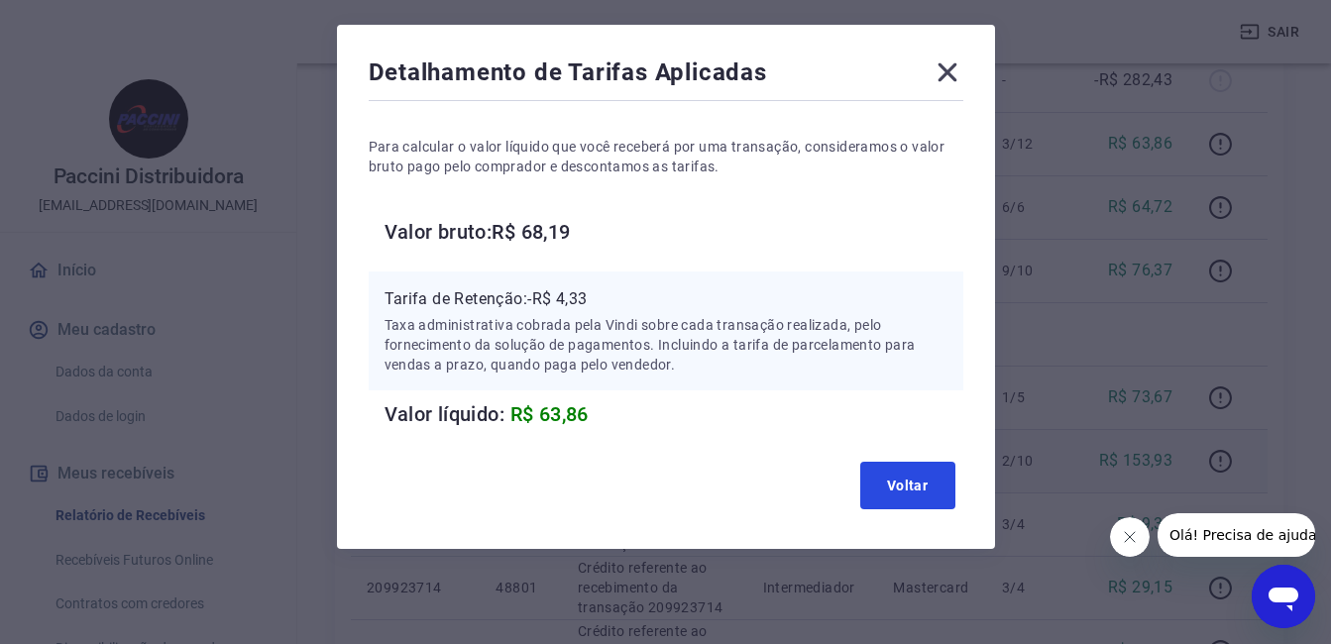
click at [892, 475] on button "Voltar" at bounding box center [907, 486] width 95 height 48
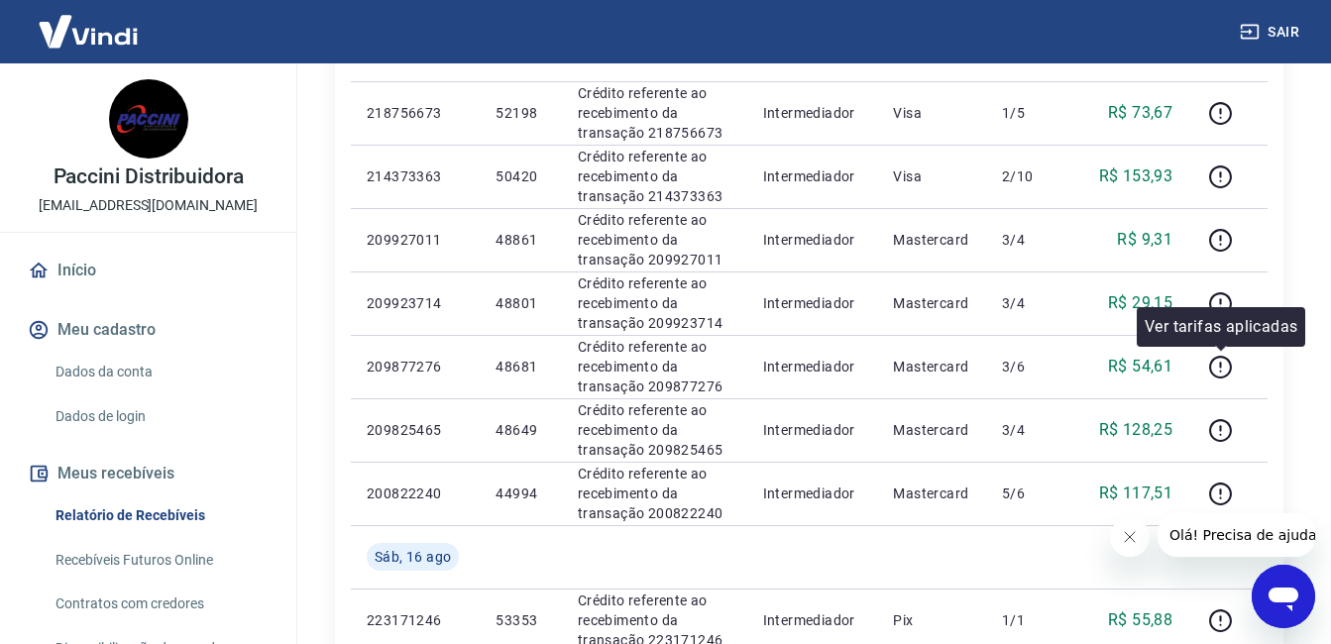
scroll to position [1288, 0]
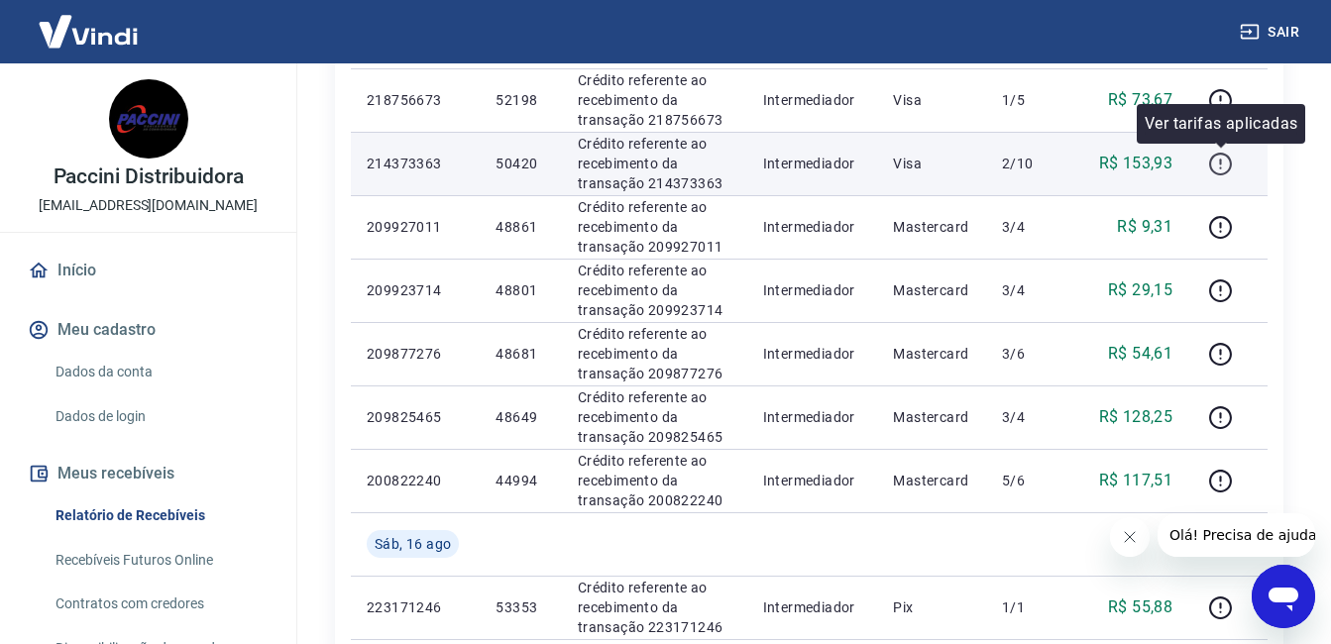
click at [1221, 160] on icon "button" at bounding box center [1220, 162] width 2 height 6
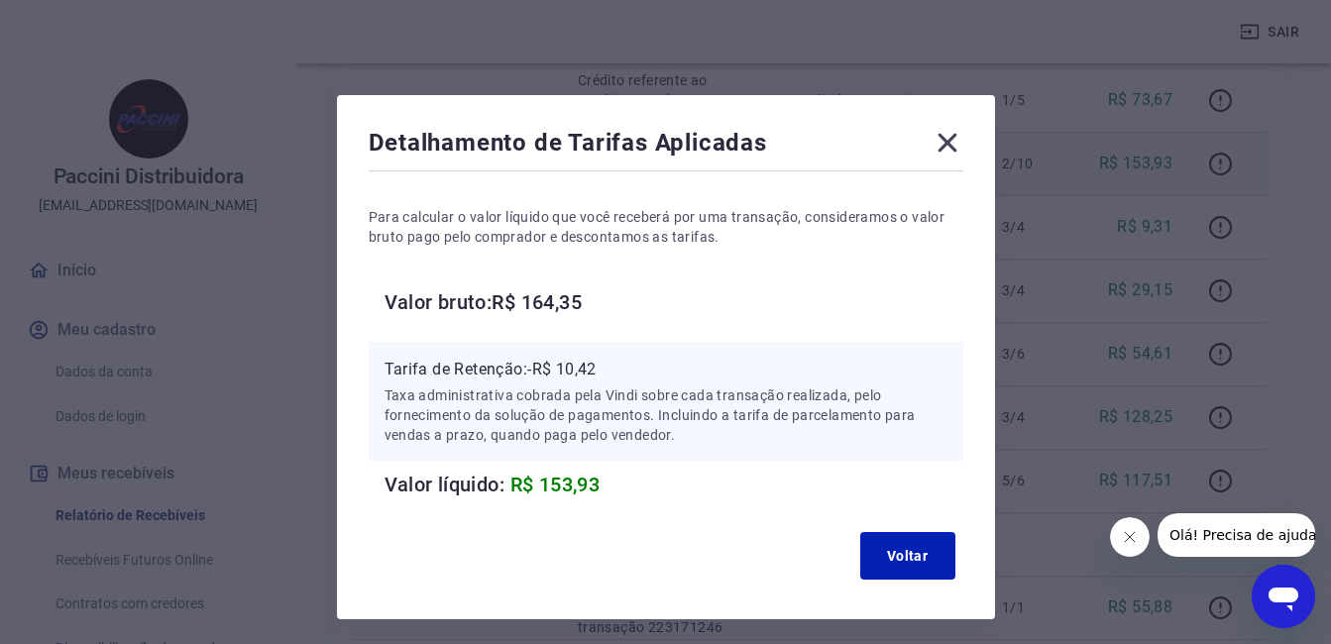
click at [950, 135] on icon at bounding box center [947, 143] width 32 height 32
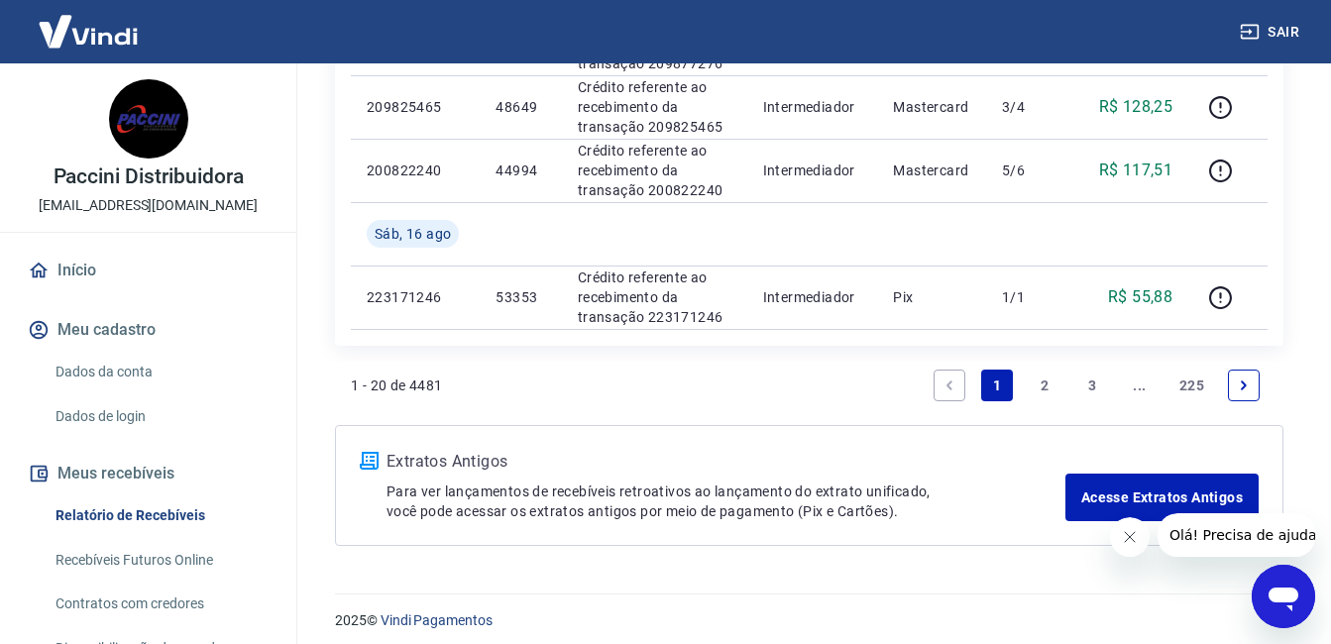
scroll to position [1609, 0]
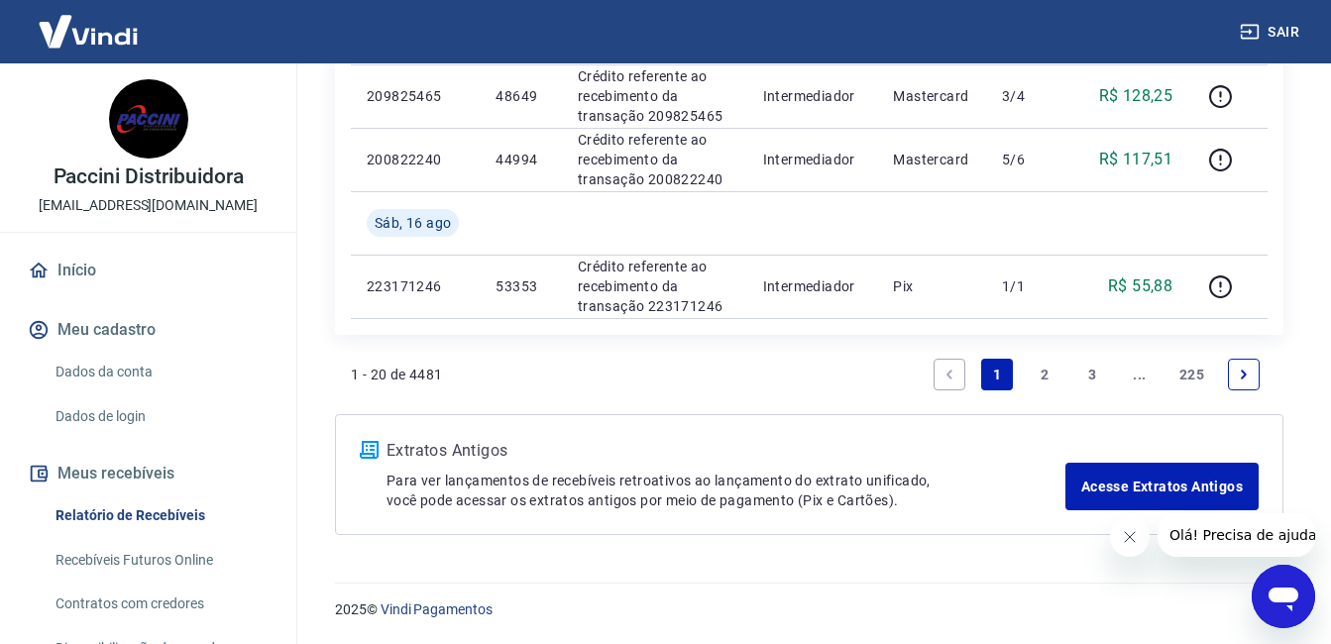
click at [1039, 374] on link "2" at bounding box center [1044, 375] width 32 height 32
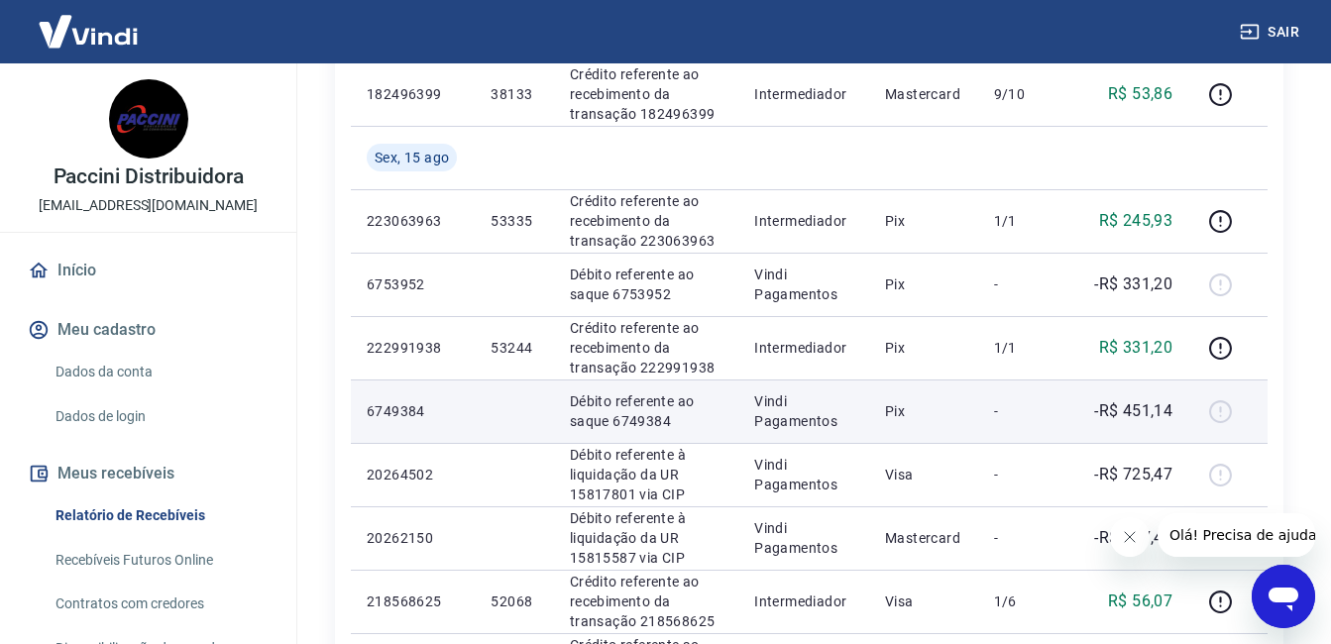
scroll to position [694, 0]
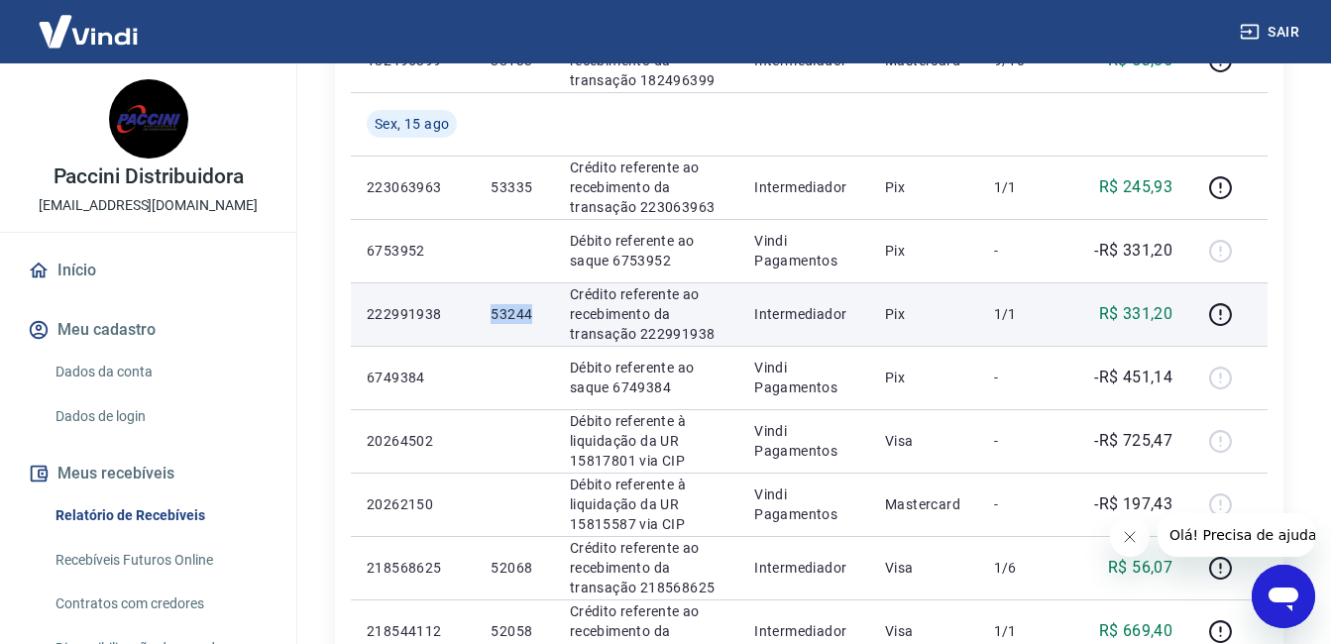
drag, startPoint x: 491, startPoint y: 312, endPoint x: 535, endPoint y: 314, distance: 43.6
click at [535, 314] on p "53244" at bounding box center [513, 314] width 47 height 20
copy p "53244"
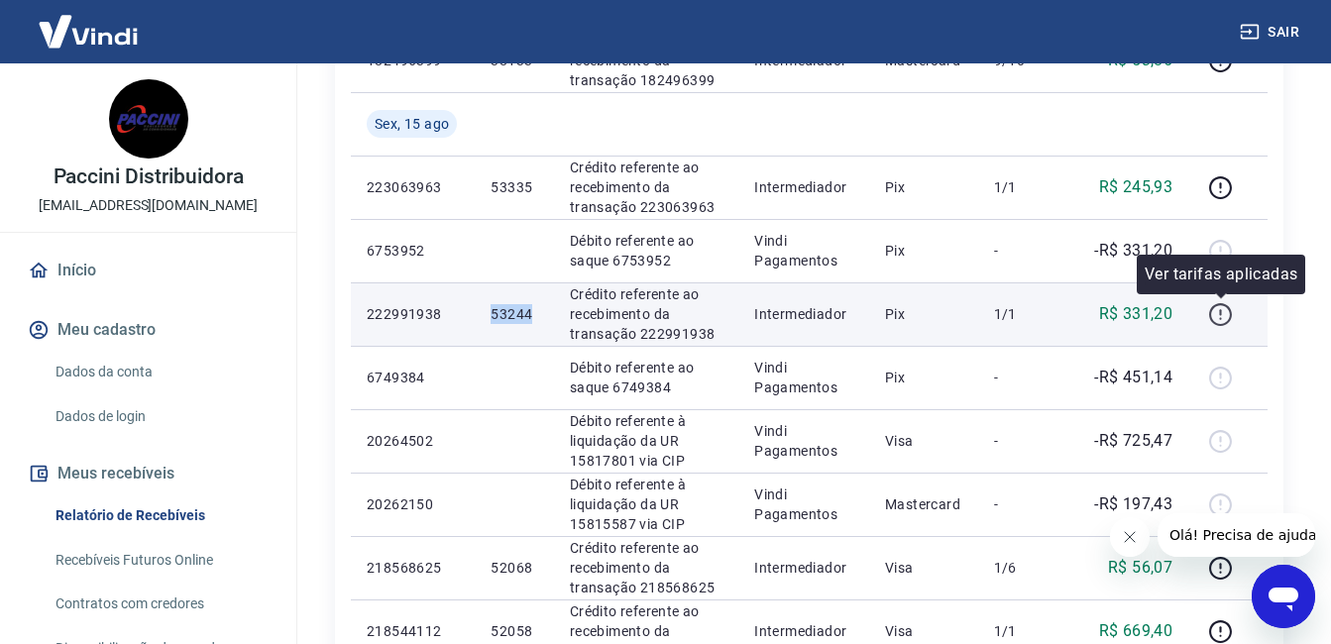
click at [1220, 314] on icon "button" at bounding box center [1220, 314] width 25 height 25
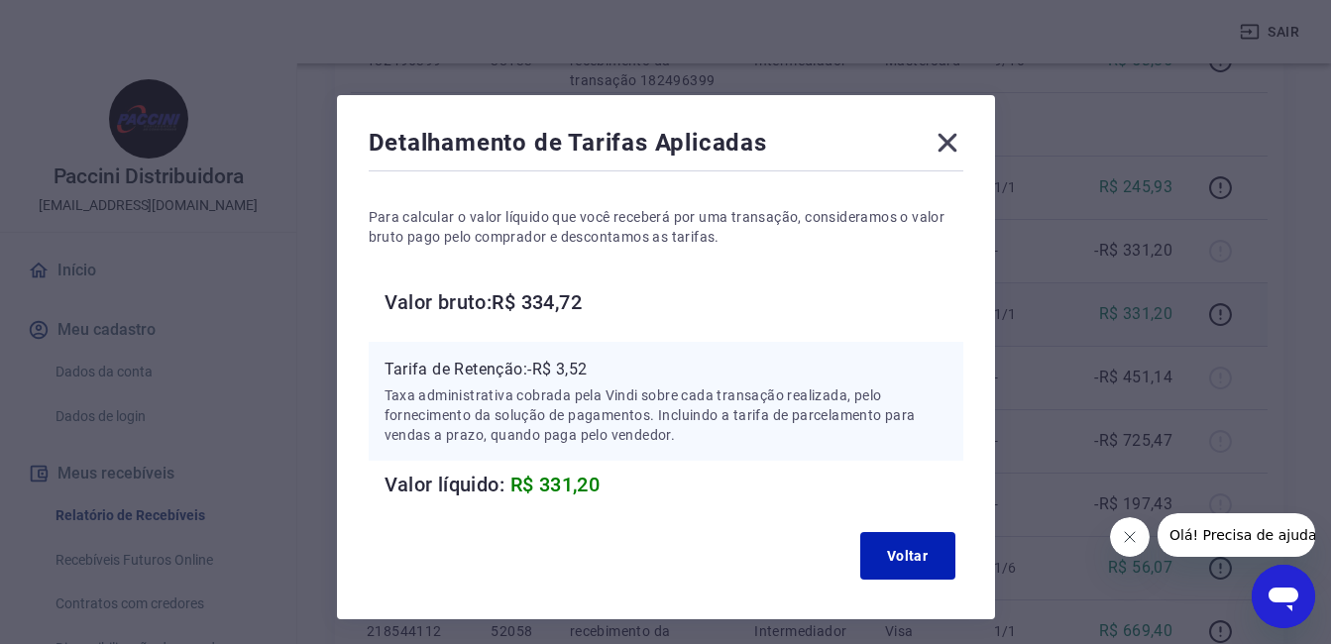
click at [947, 137] on icon at bounding box center [947, 143] width 32 height 32
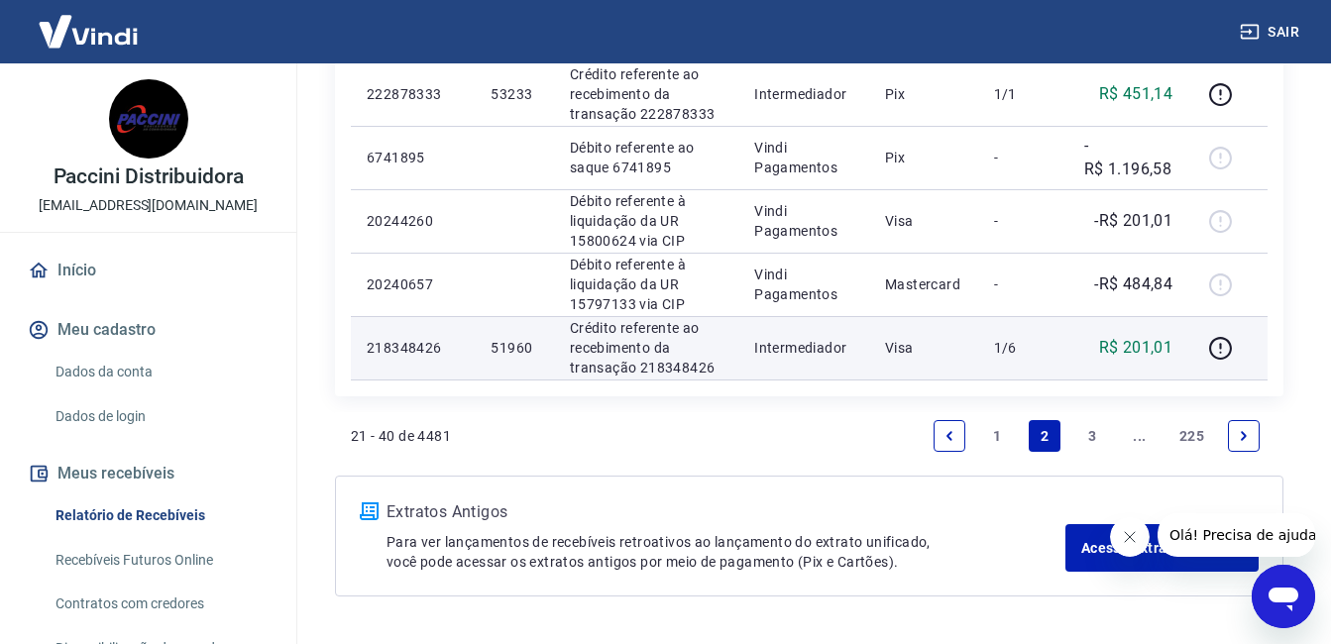
scroll to position [1486, 0]
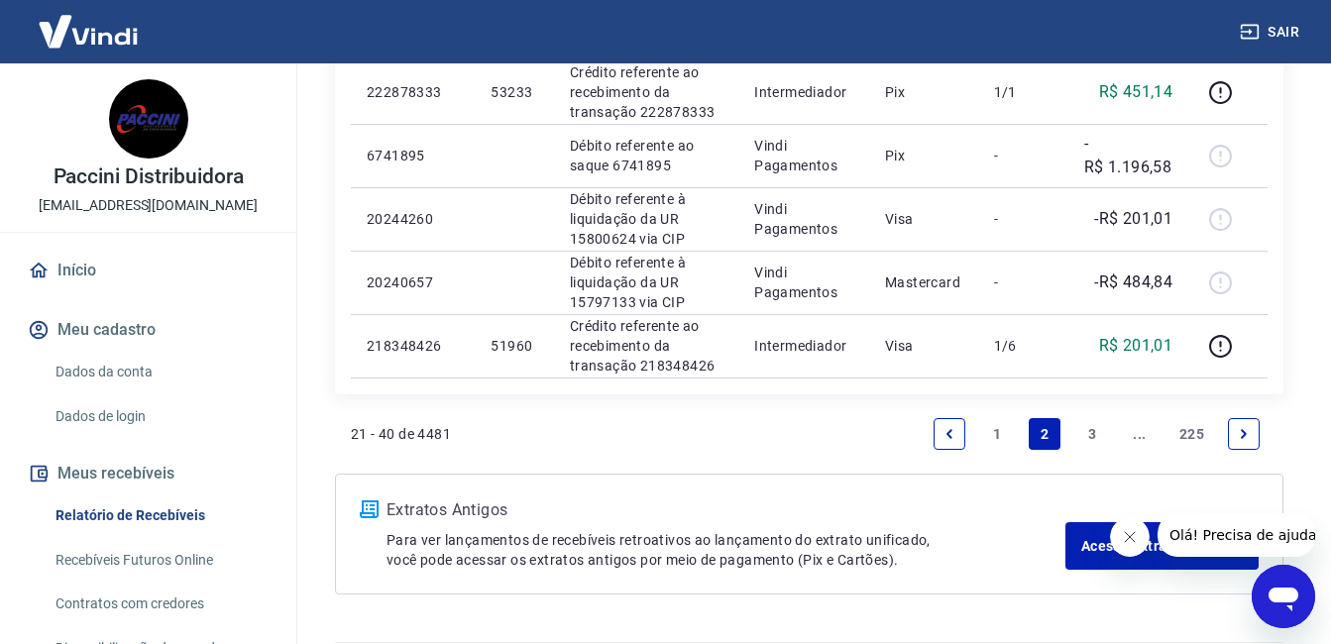
click at [1086, 431] on link "3" at bounding box center [1092, 434] width 32 height 32
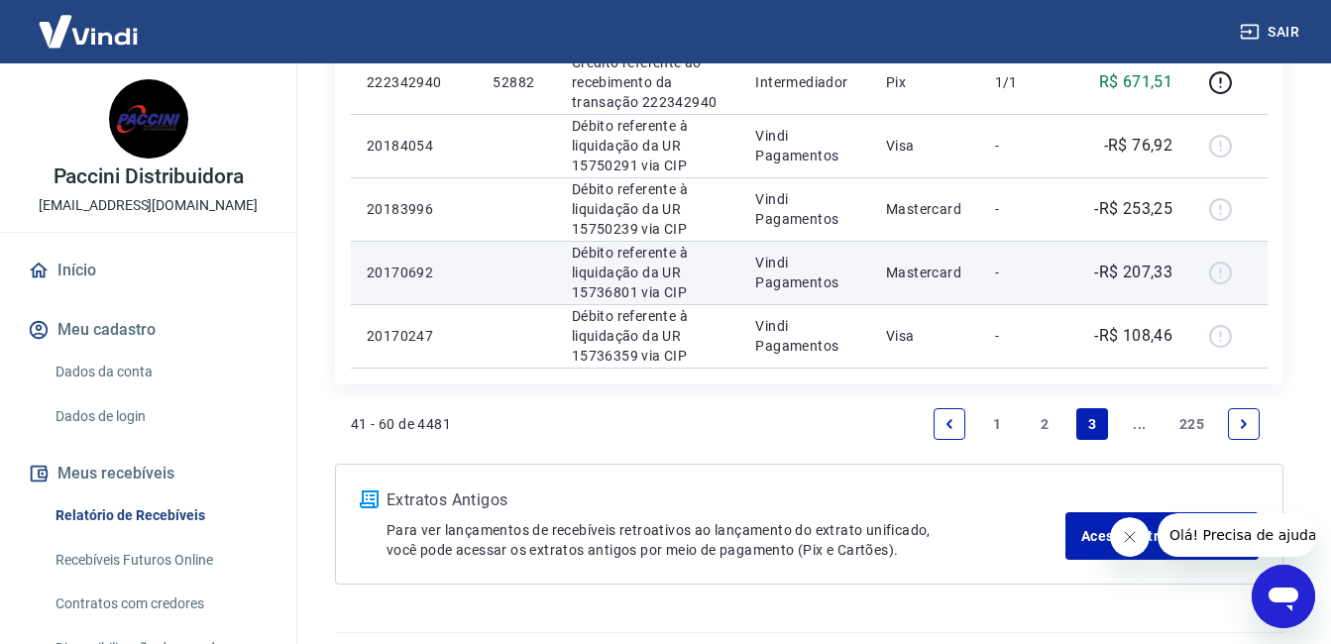
scroll to position [1585, 0]
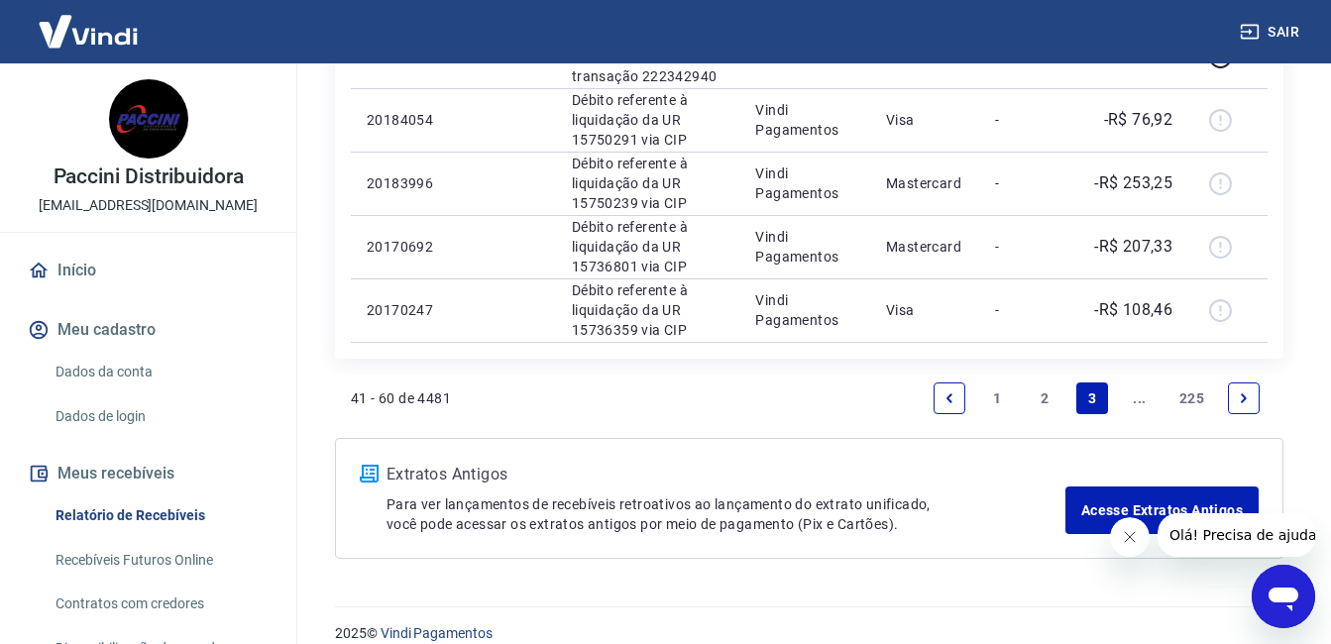
click at [1047, 395] on link "2" at bounding box center [1044, 398] width 32 height 32
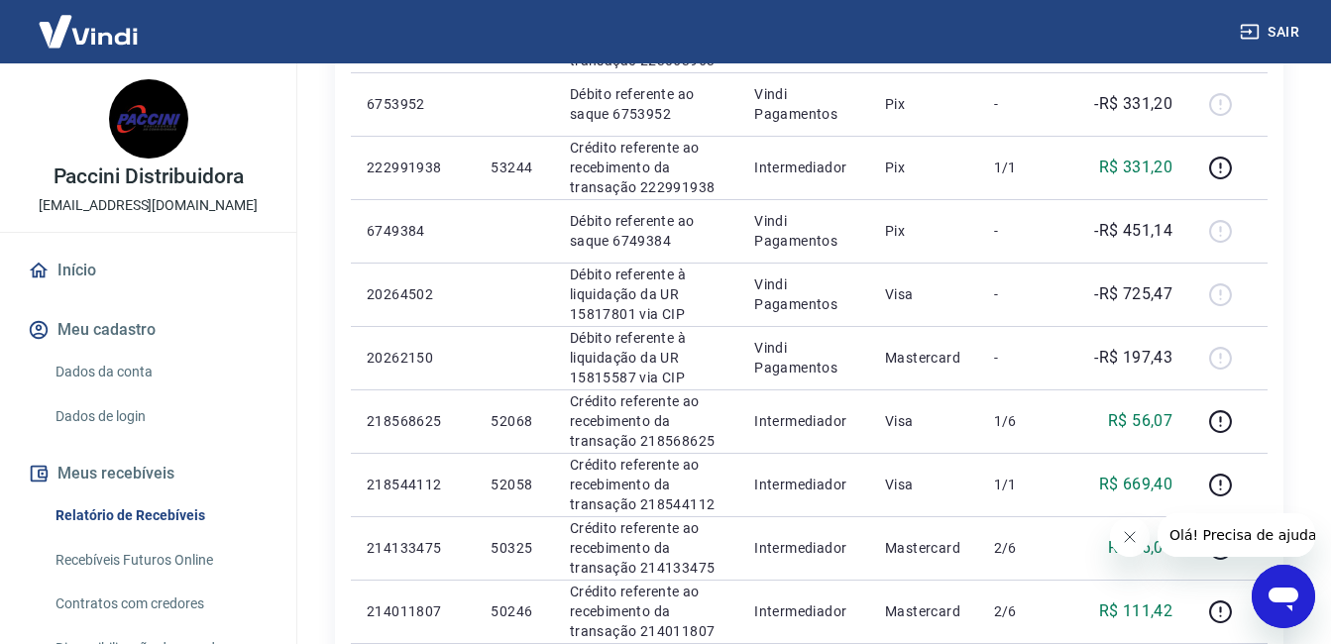
scroll to position [836, 0]
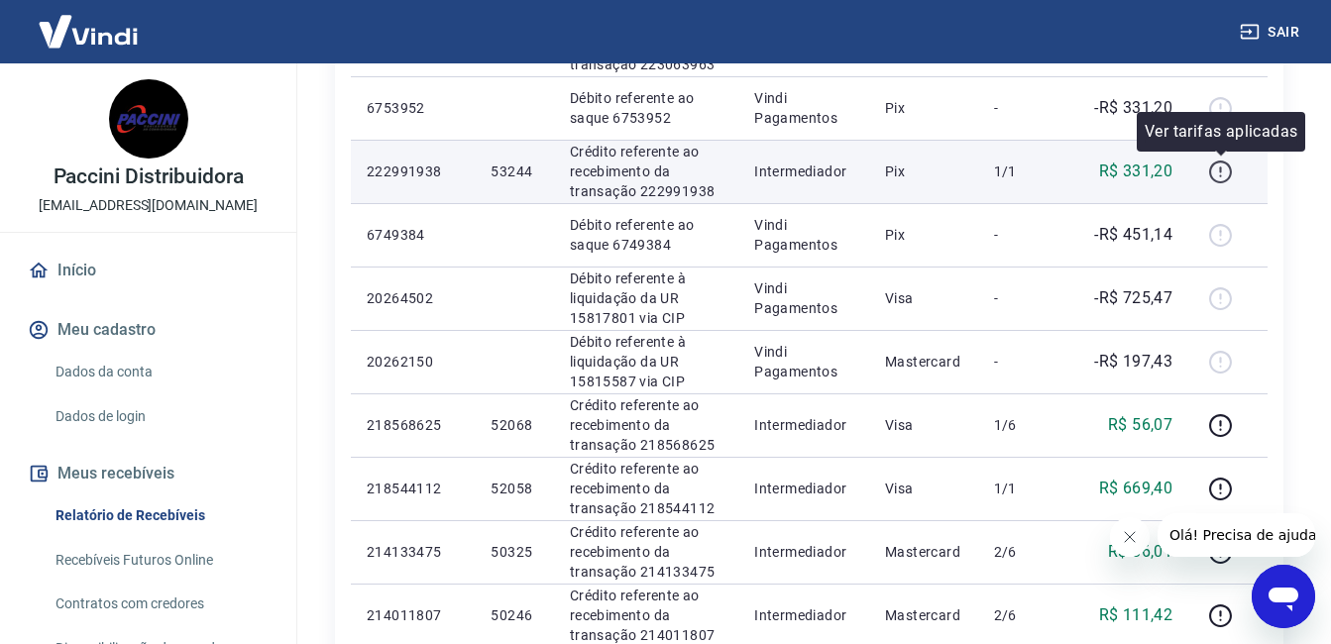
click at [1223, 169] on icon "button" at bounding box center [1220, 172] width 25 height 25
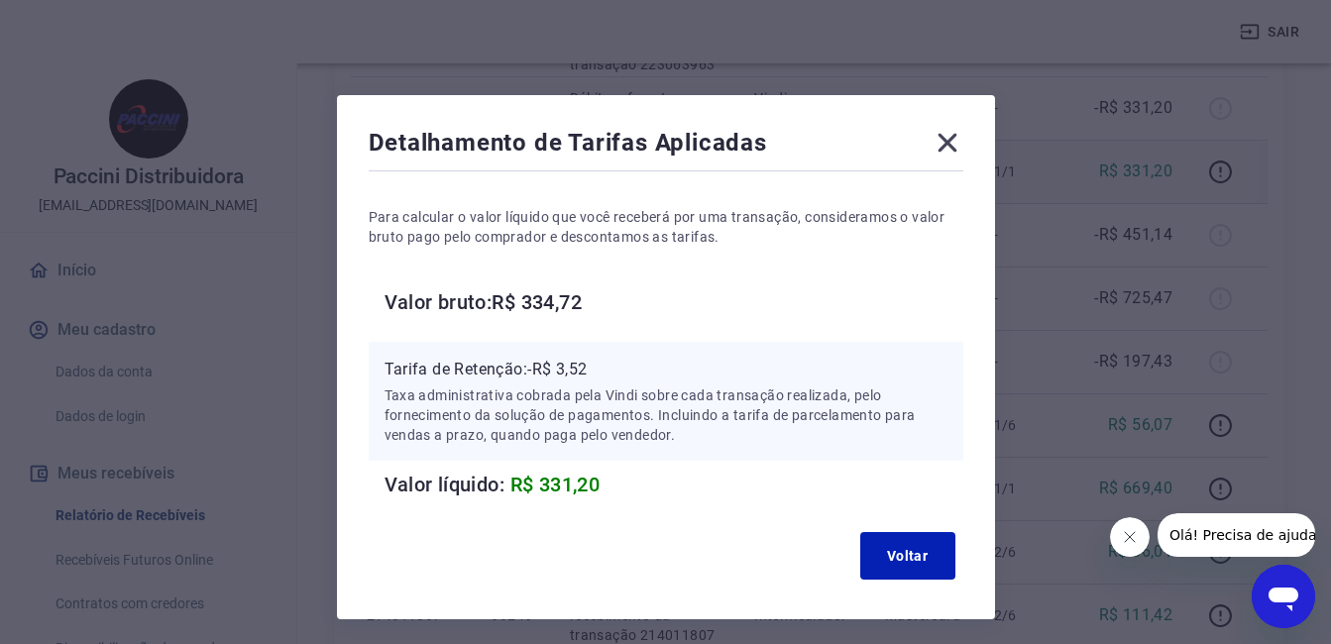
click at [948, 141] on icon at bounding box center [946, 143] width 19 height 19
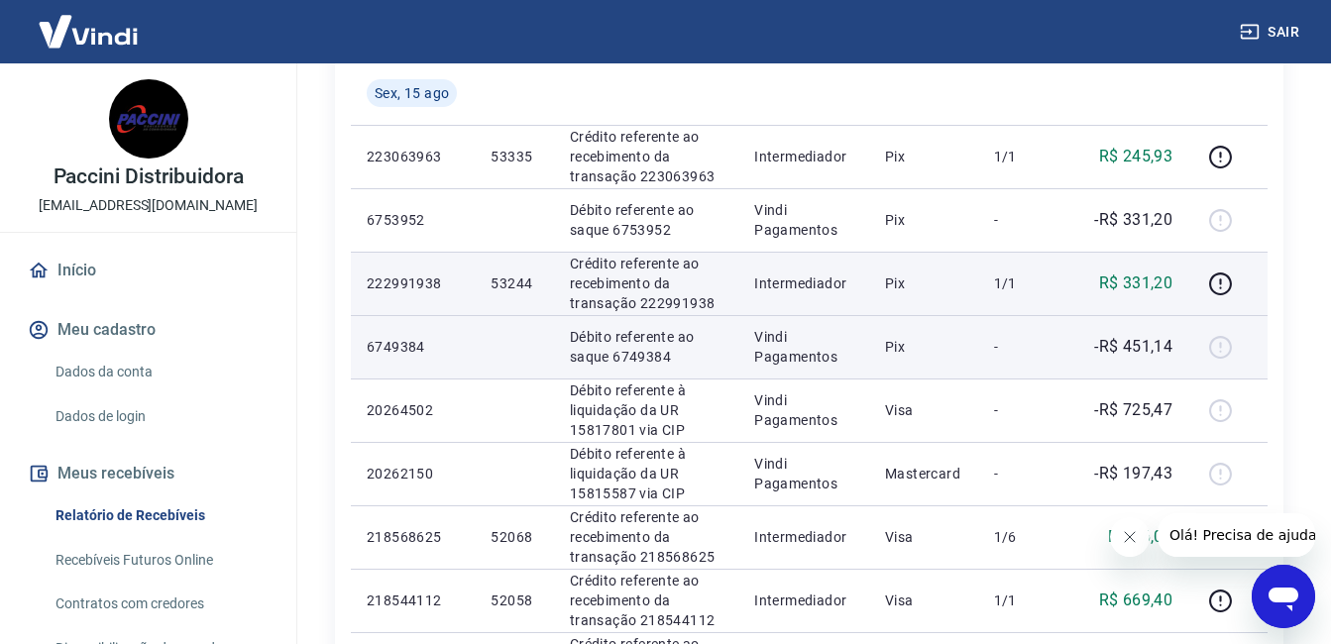
scroll to position [713, 0]
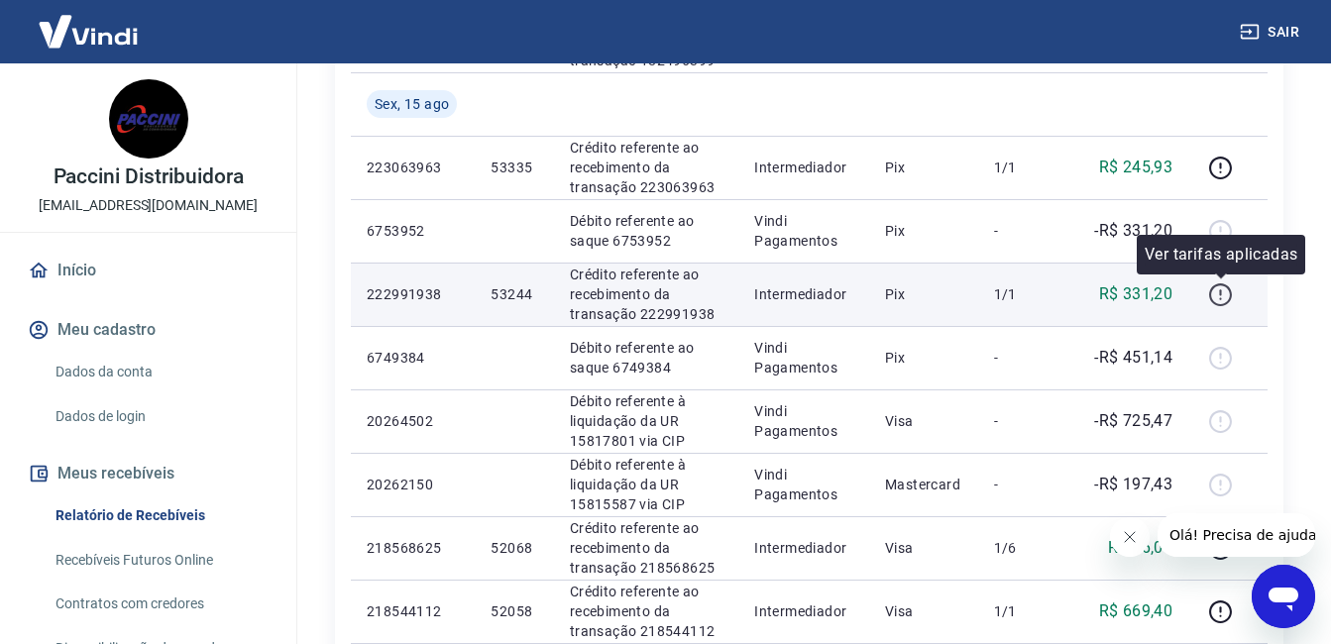
click at [1221, 294] on icon "button" at bounding box center [1220, 292] width 2 height 6
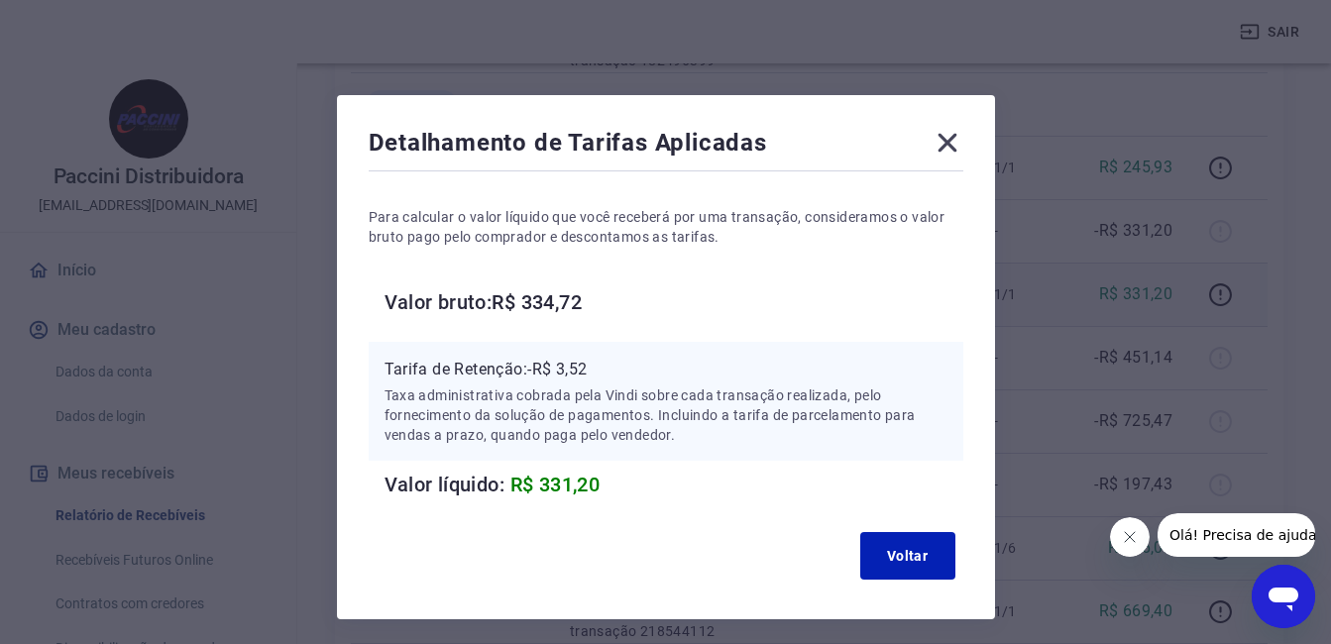
click at [947, 140] on icon at bounding box center [947, 143] width 32 height 32
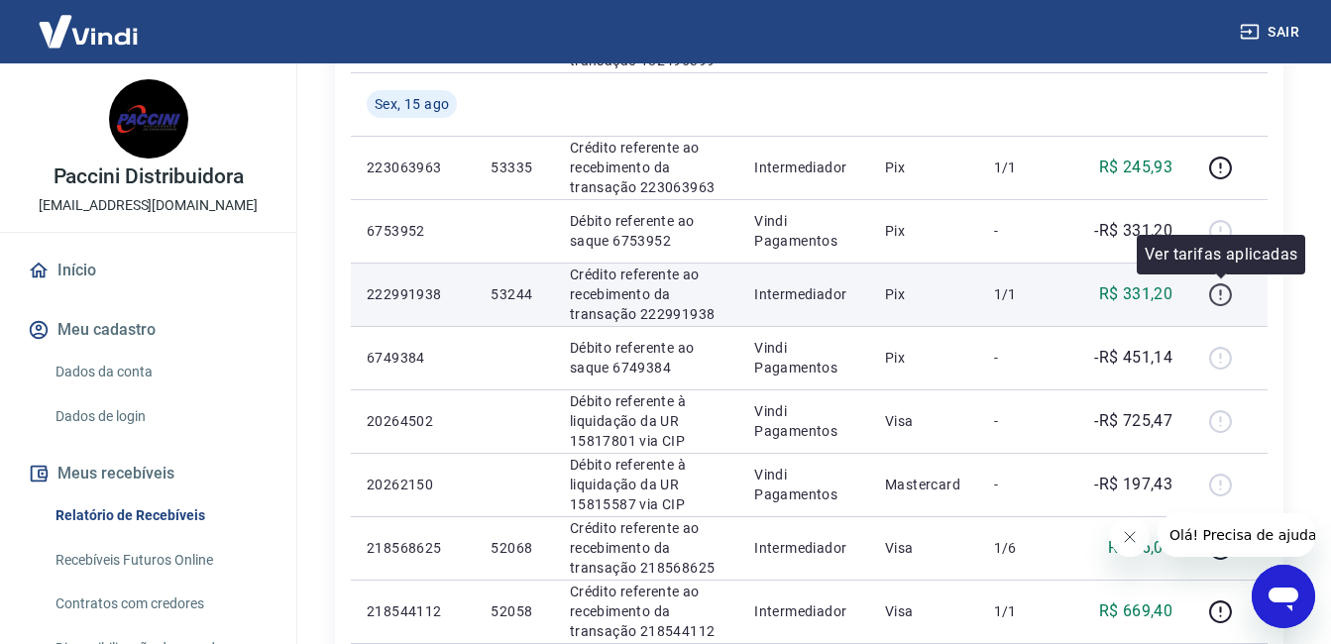
click at [1218, 293] on icon "button" at bounding box center [1220, 294] width 25 height 25
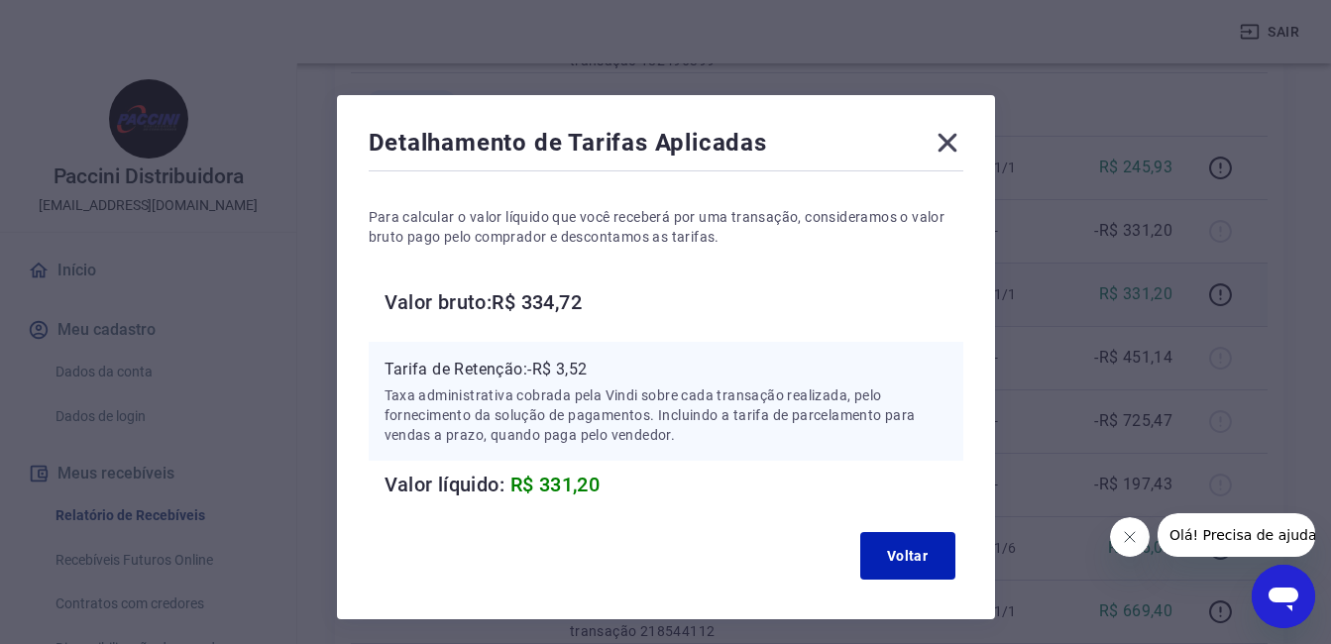
click at [946, 139] on icon at bounding box center [947, 143] width 32 height 32
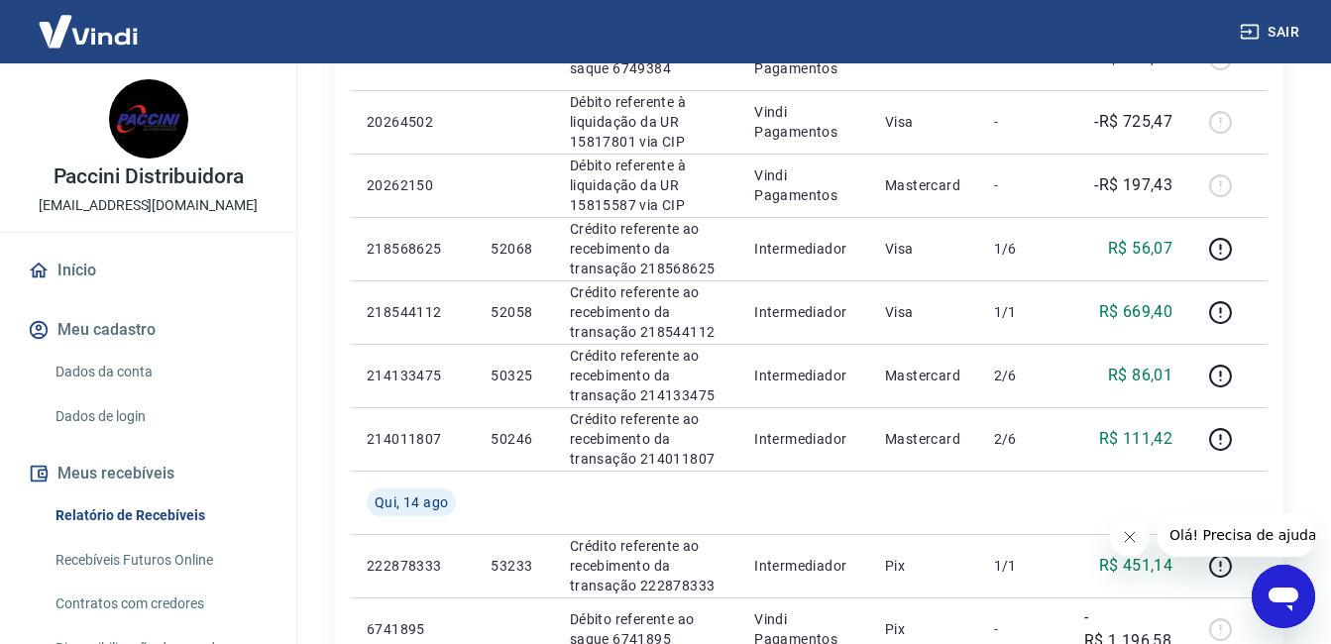
scroll to position [1308, 0]
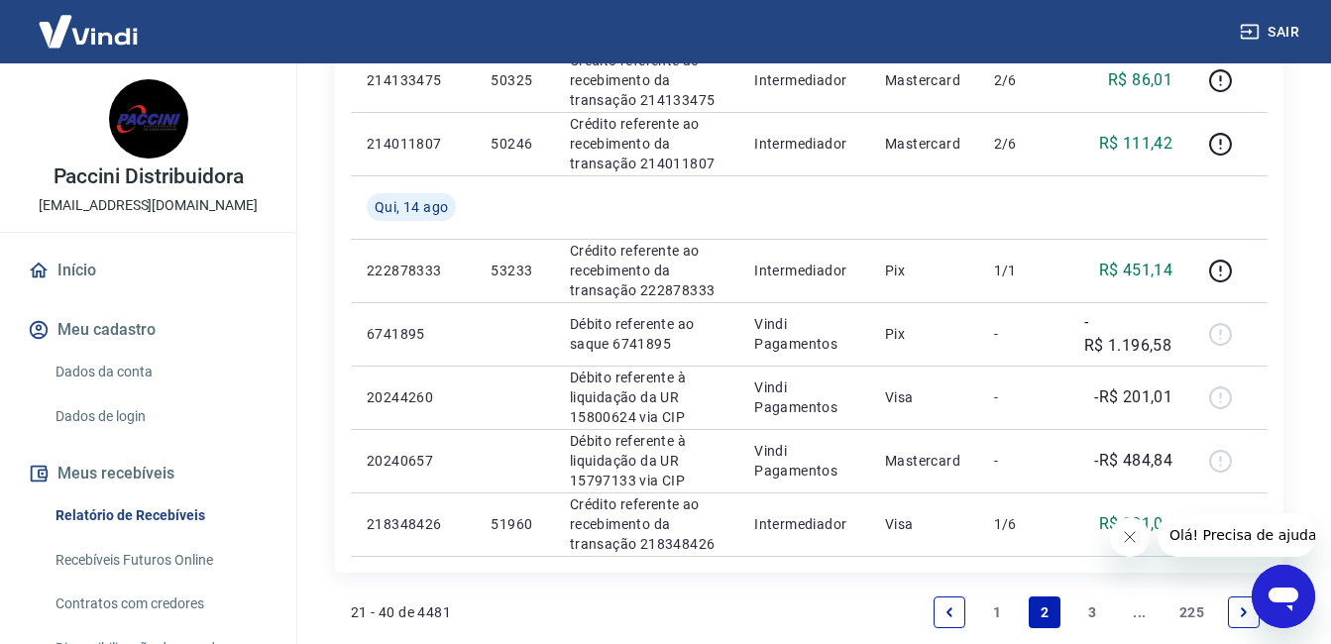
click at [1000, 607] on link "1" at bounding box center [997, 612] width 32 height 32
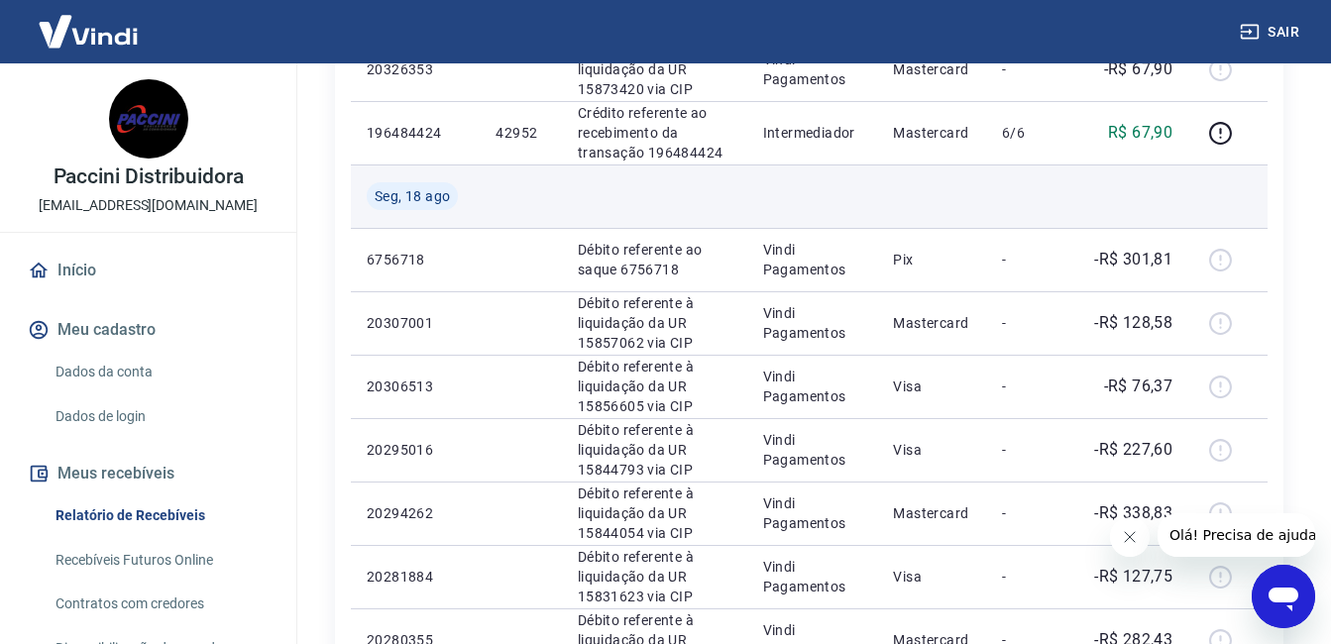
scroll to position [396, 0]
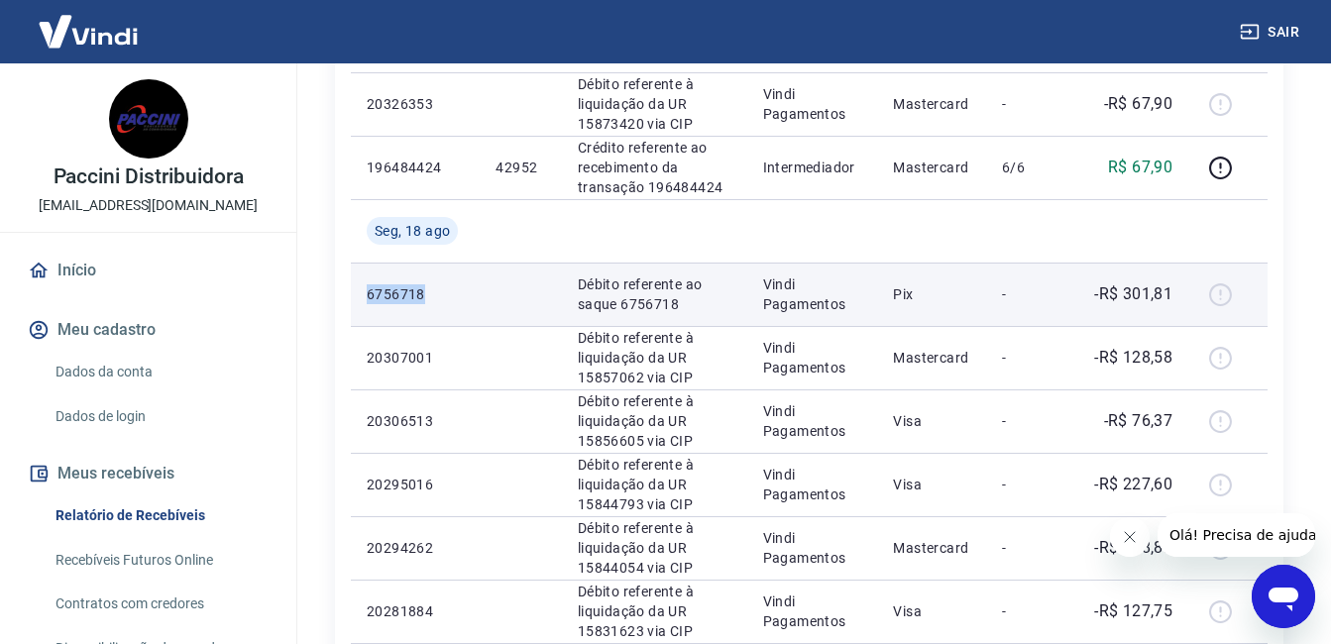
drag, startPoint x: 367, startPoint y: 293, endPoint x: 434, endPoint y: 289, distance: 67.5
click at [434, 290] on p "6756718" at bounding box center [415, 294] width 97 height 20
copy p "6756718"
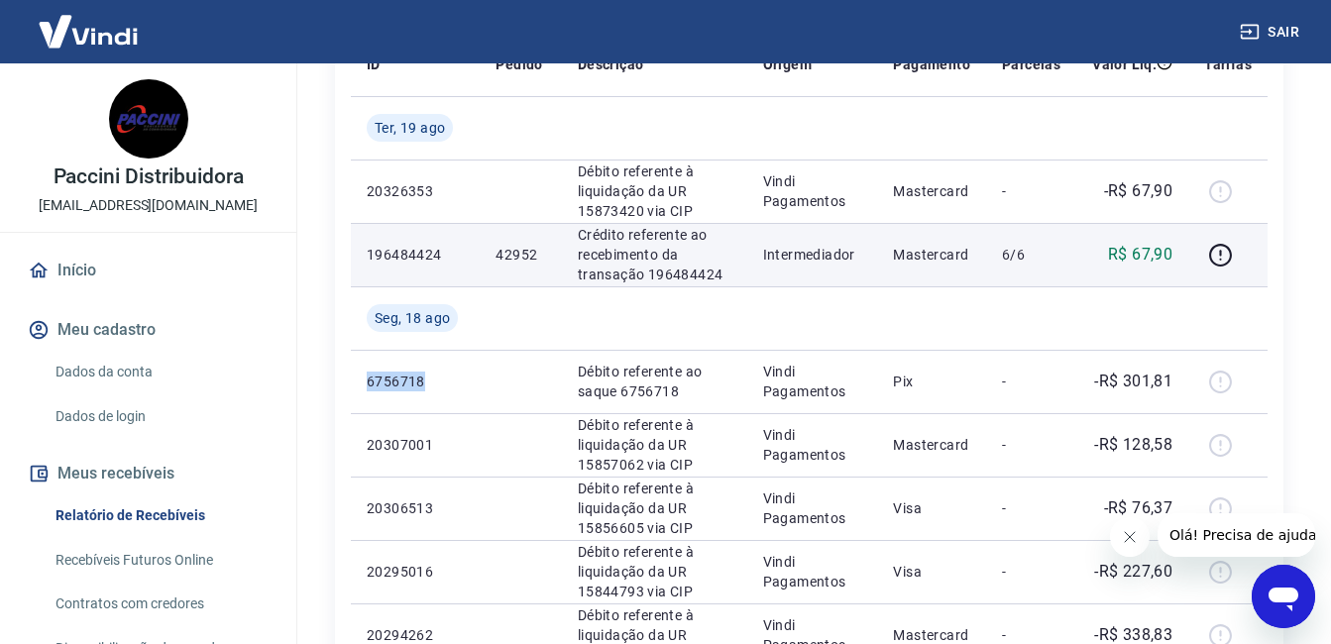
scroll to position [198, 0]
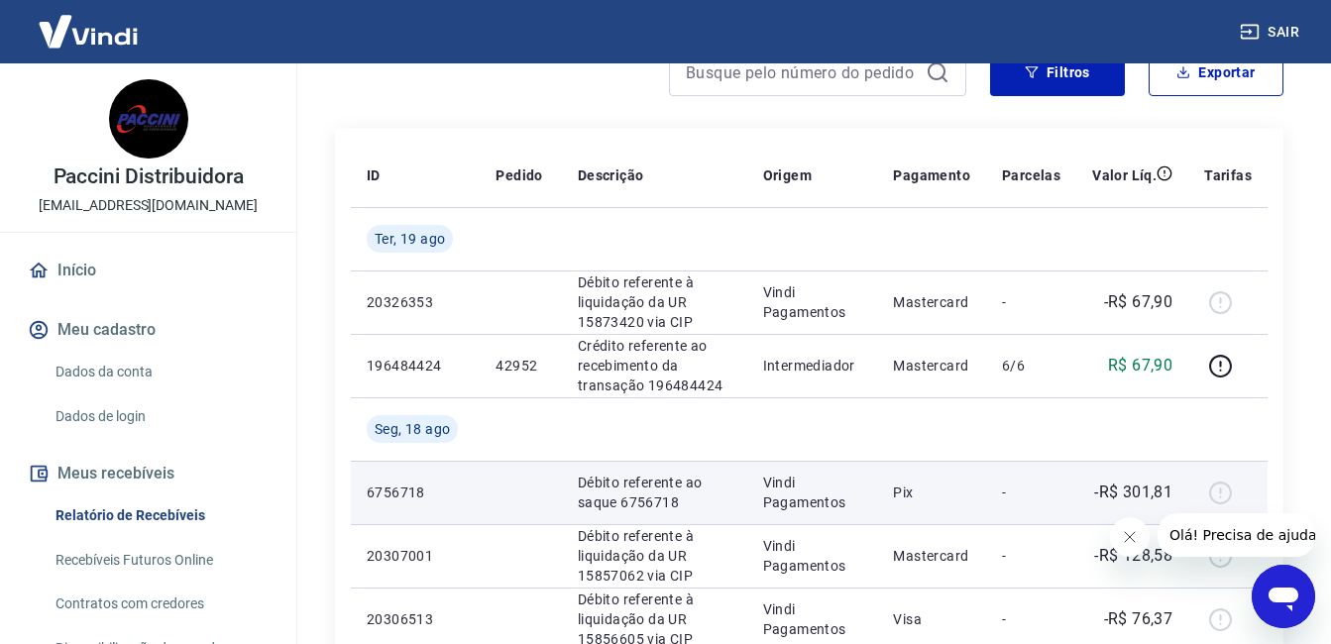
click at [1129, 488] on p "-R$ 301,81" at bounding box center [1133, 493] width 78 height 24
click at [1127, 488] on p "-R$ 301,81" at bounding box center [1133, 493] width 78 height 24
drag, startPoint x: 1127, startPoint y: 488, endPoint x: 986, endPoint y: 490, distance: 141.7
click at [986, 490] on td "Pix" at bounding box center [931, 492] width 109 height 63
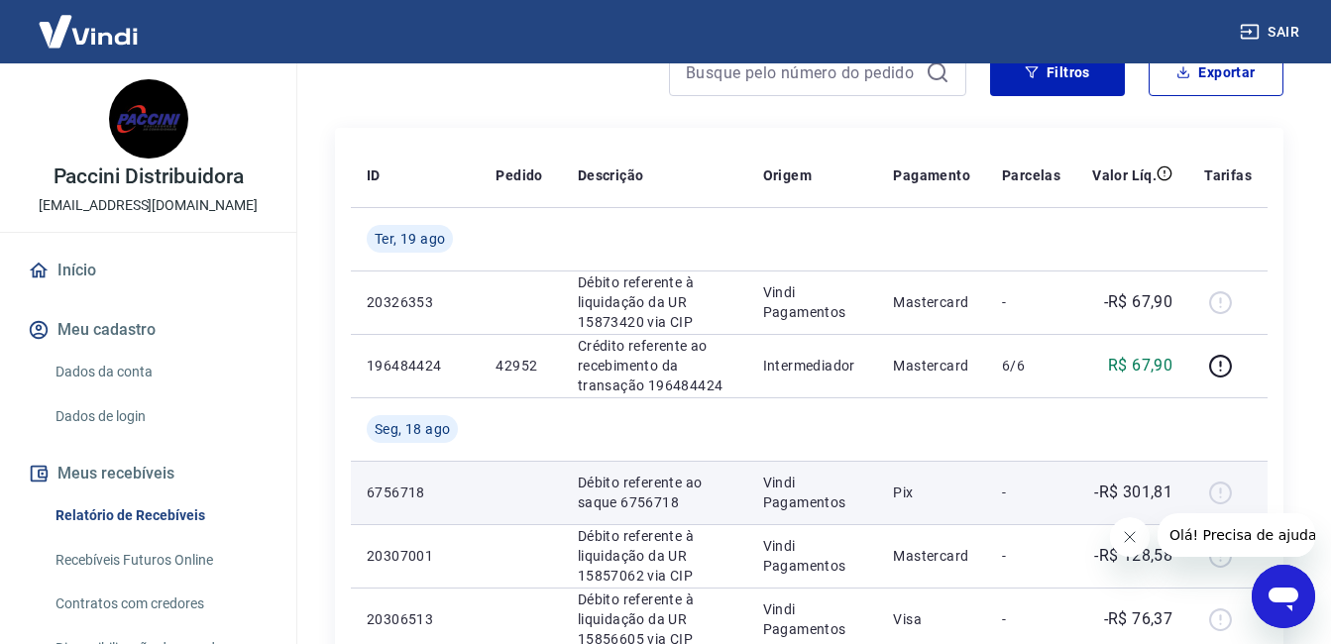
click at [1228, 487] on div at bounding box center [1228, 493] width 48 height 32
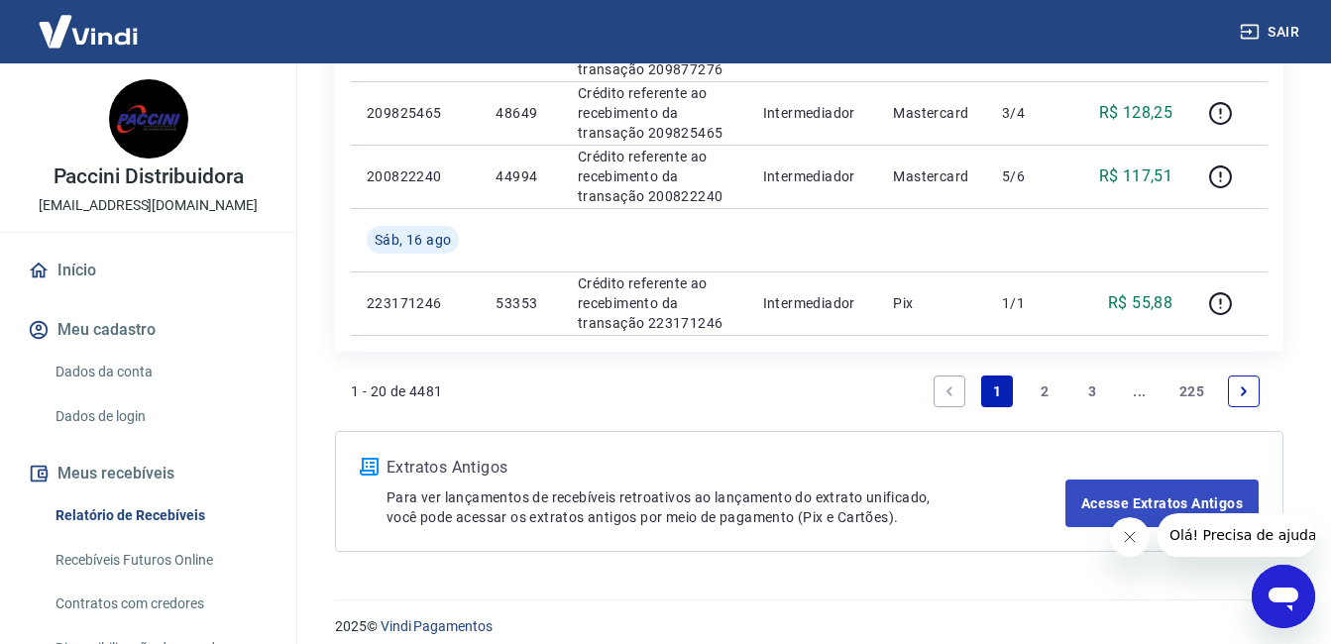
scroll to position [1609, 0]
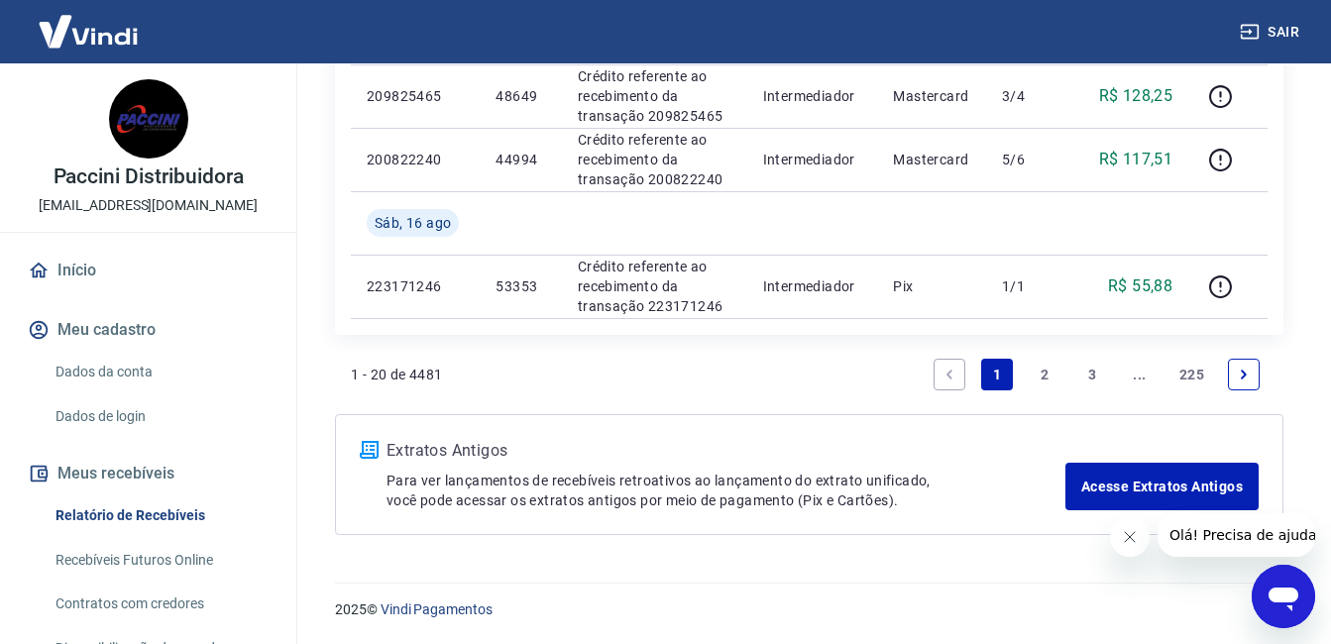
click at [1046, 370] on link "2" at bounding box center [1044, 375] width 32 height 32
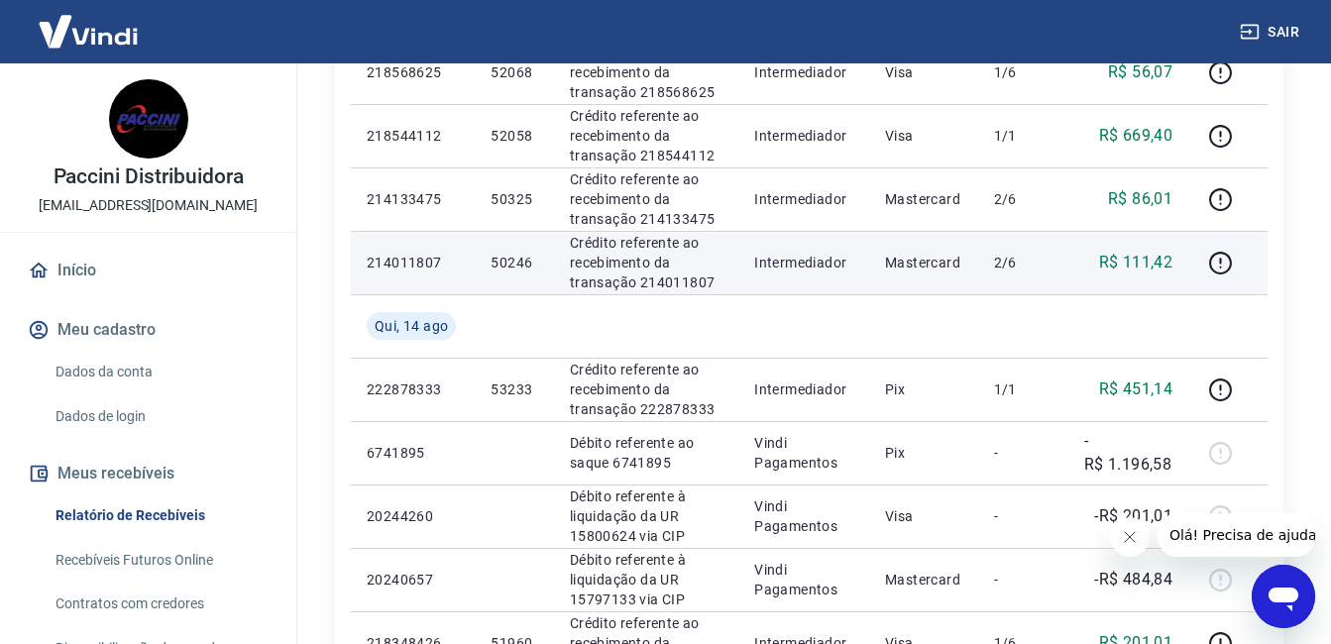
scroll to position [1090, 0]
